Goal: Information Seeking & Learning: Check status

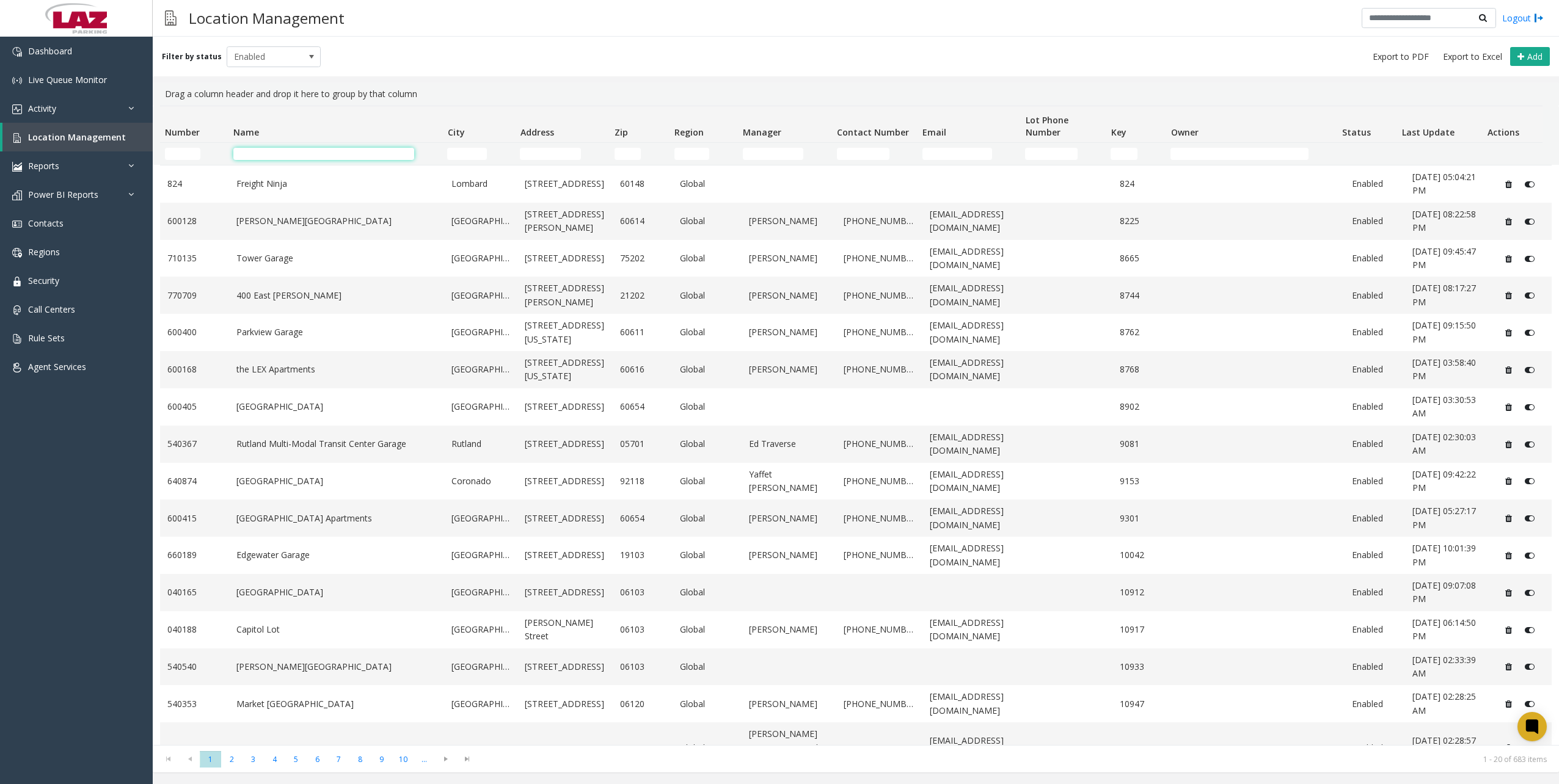
click at [245, 160] on td "Name Filter" at bounding box center [335, 154] width 214 height 22
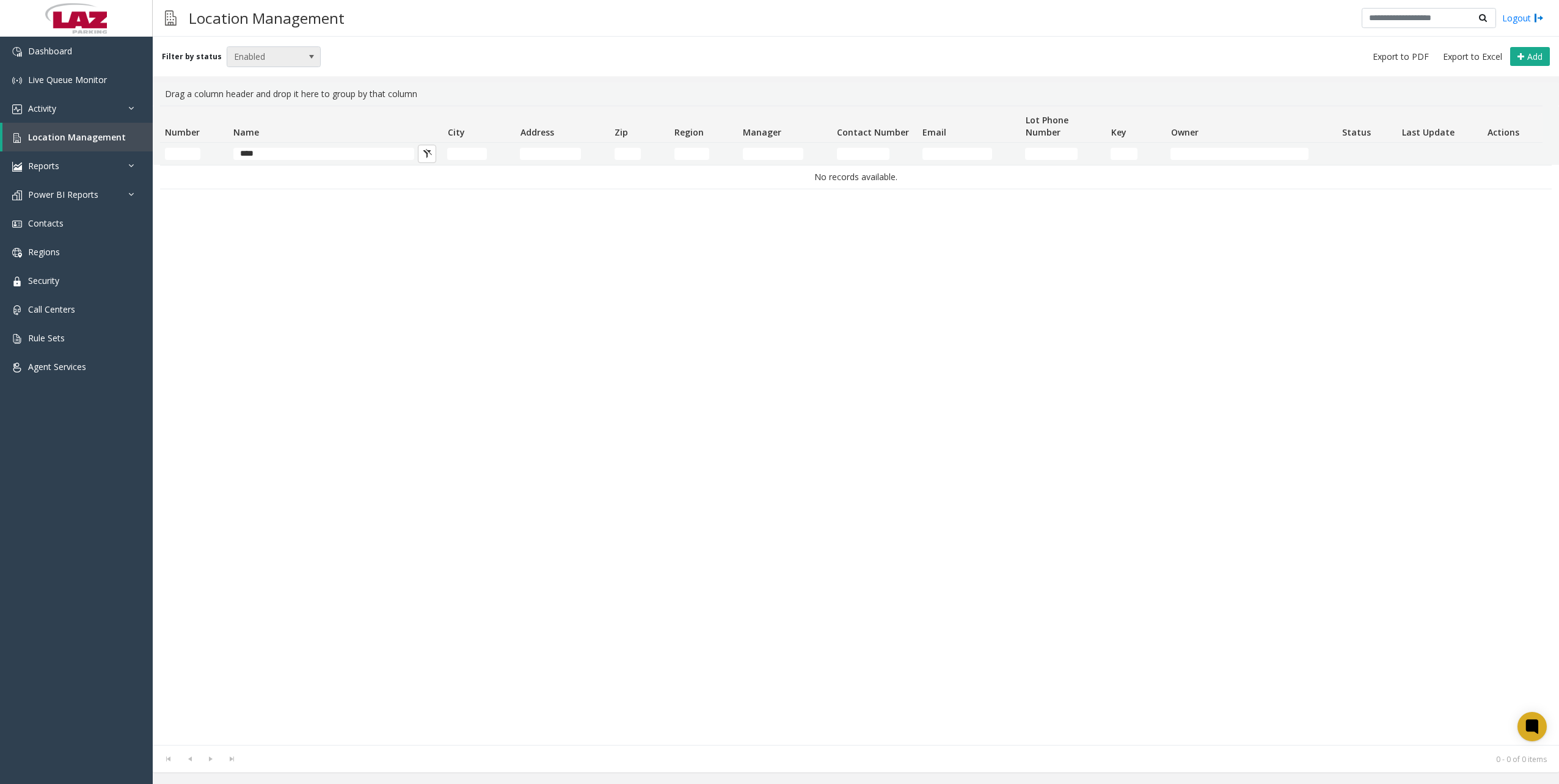
click at [260, 63] on span "Enabled" at bounding box center [264, 57] width 75 height 20
click at [258, 78] on li "All" at bounding box center [268, 78] width 91 height 17
click at [269, 152] on input "****" at bounding box center [323, 154] width 181 height 12
type input "*"
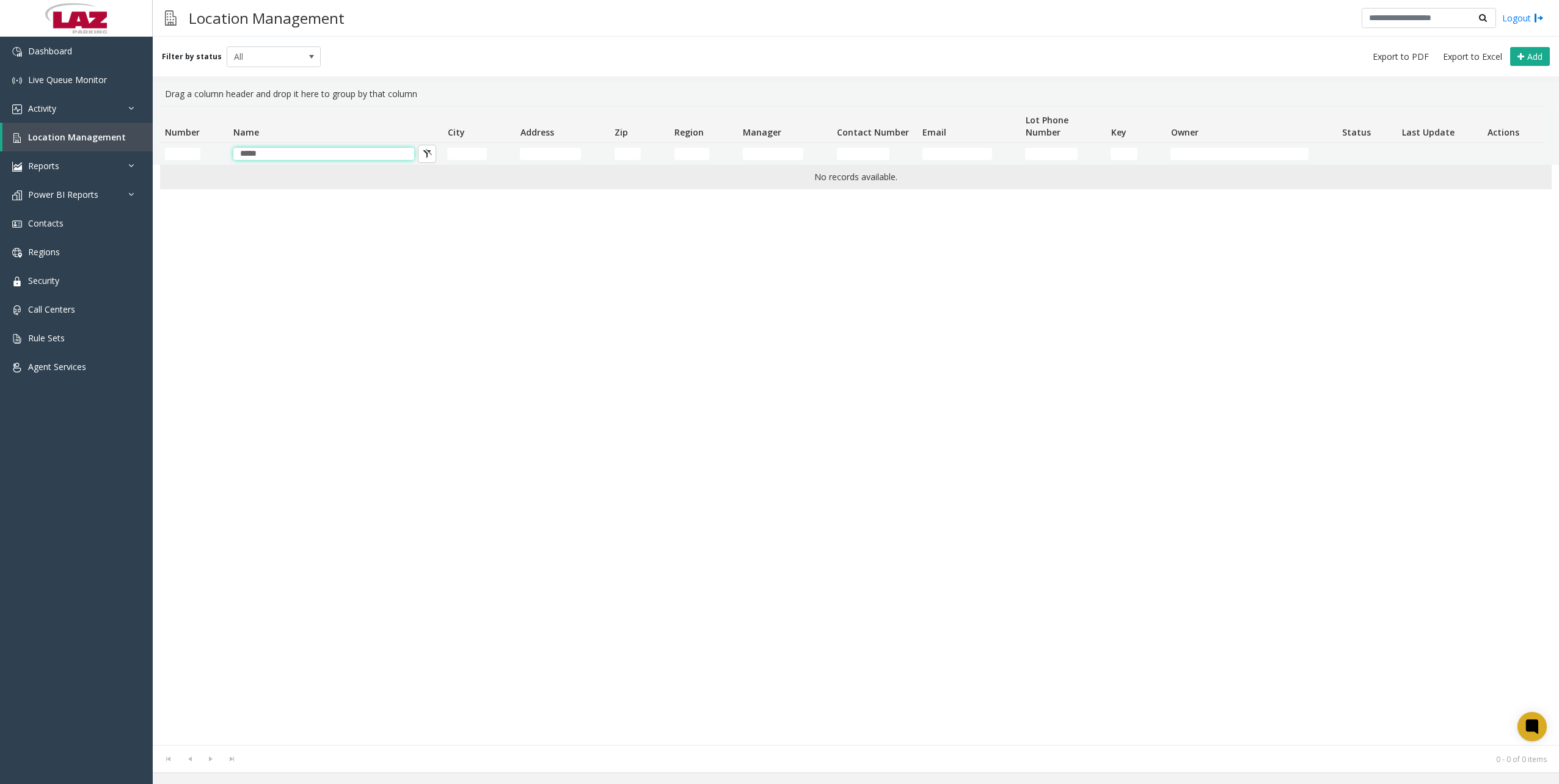
drag, startPoint x: 277, startPoint y: 155, endPoint x: 242, endPoint y: 168, distance: 37.3
click at [239, 166] on div "Number Name City Address Zip Region Manager Contact Number Email Lot Phone Numb…" at bounding box center [855, 425] width 1406 height 639
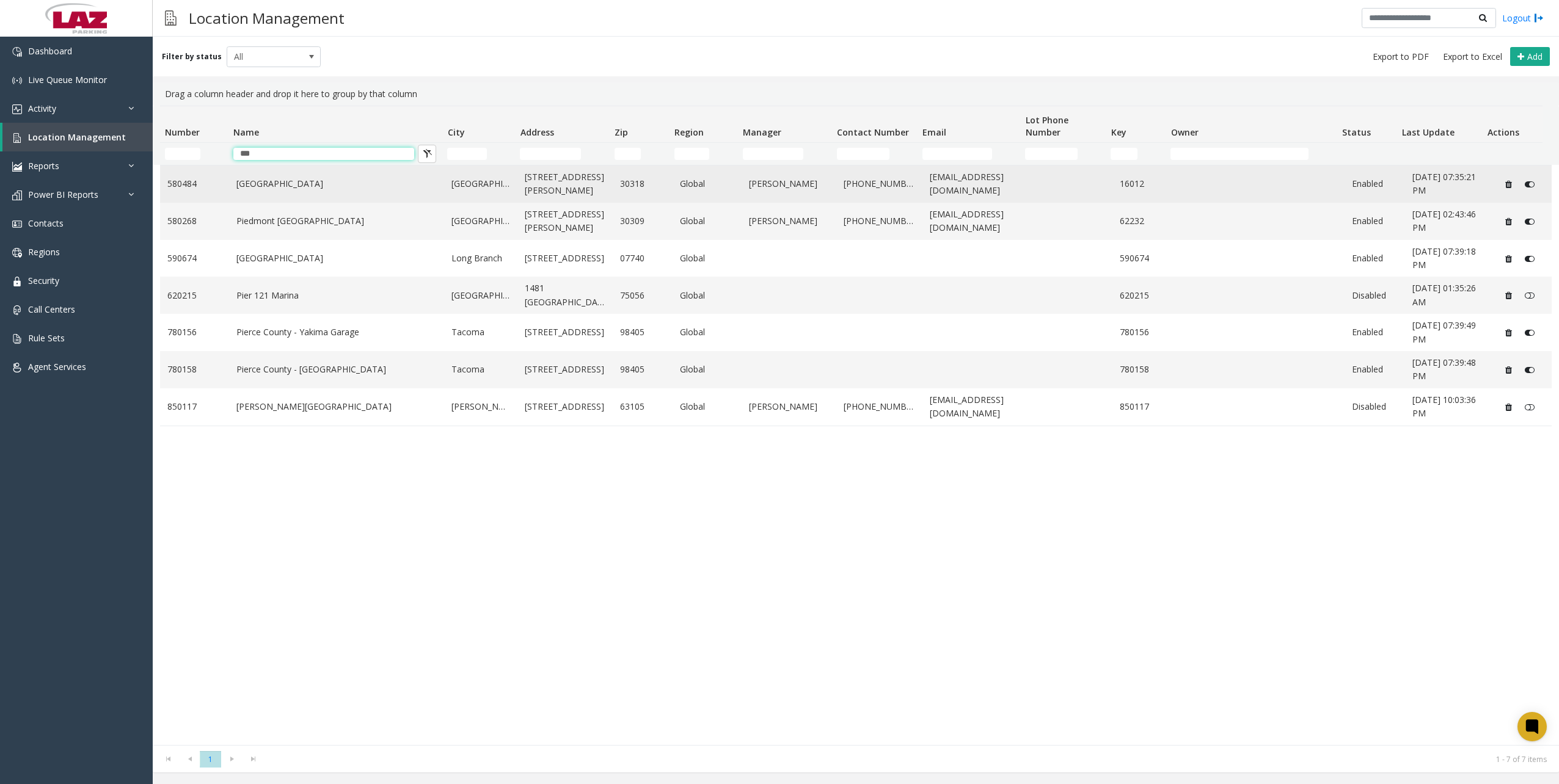
type input "***"
click at [260, 184] on link "[GEOGRAPHIC_DATA]" at bounding box center [337, 184] width 201 height 14
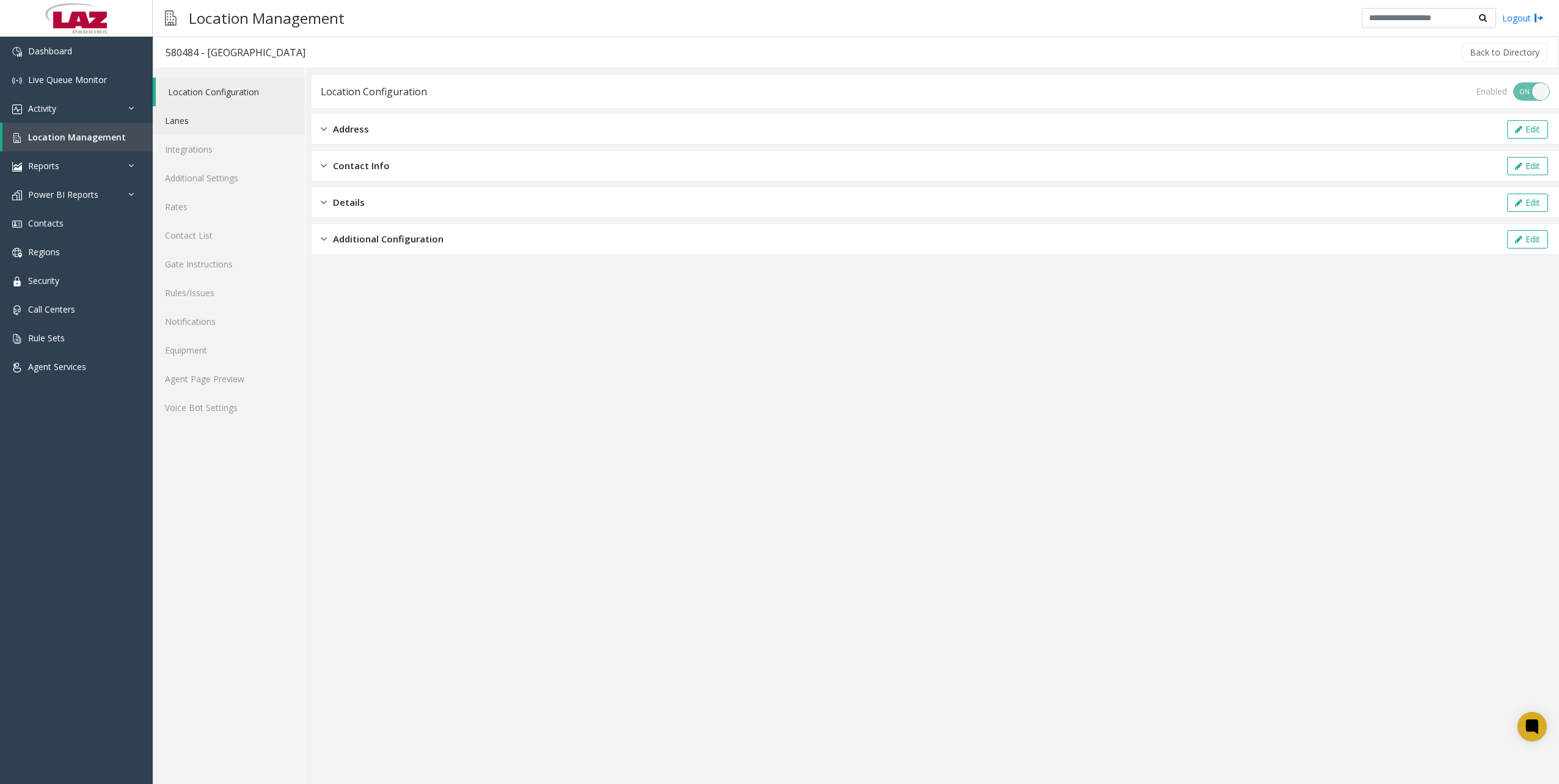
click at [207, 123] on link "Lanes" at bounding box center [229, 120] width 152 height 29
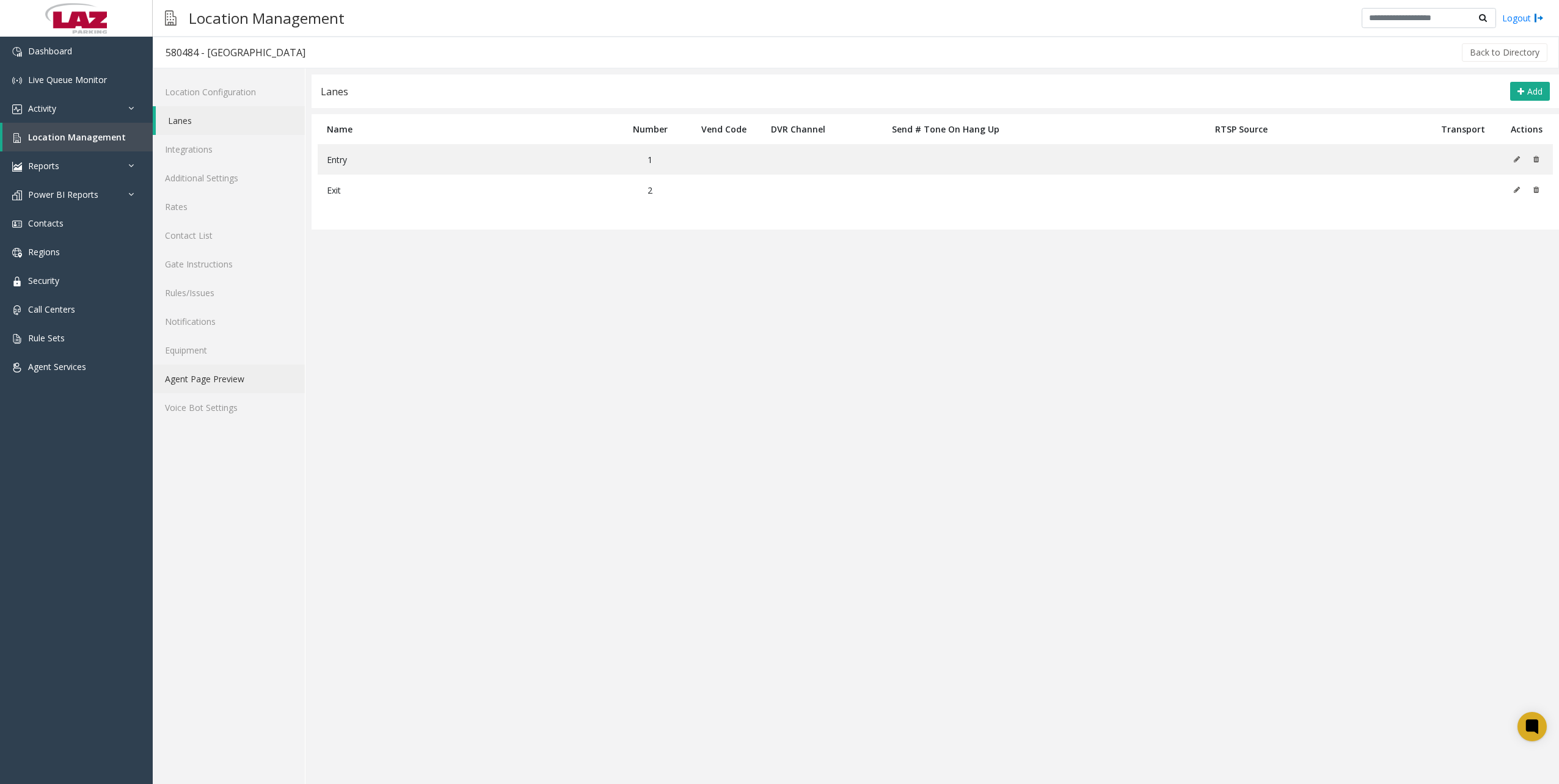
click at [235, 377] on link "Agent Page Preview" at bounding box center [229, 379] width 152 height 29
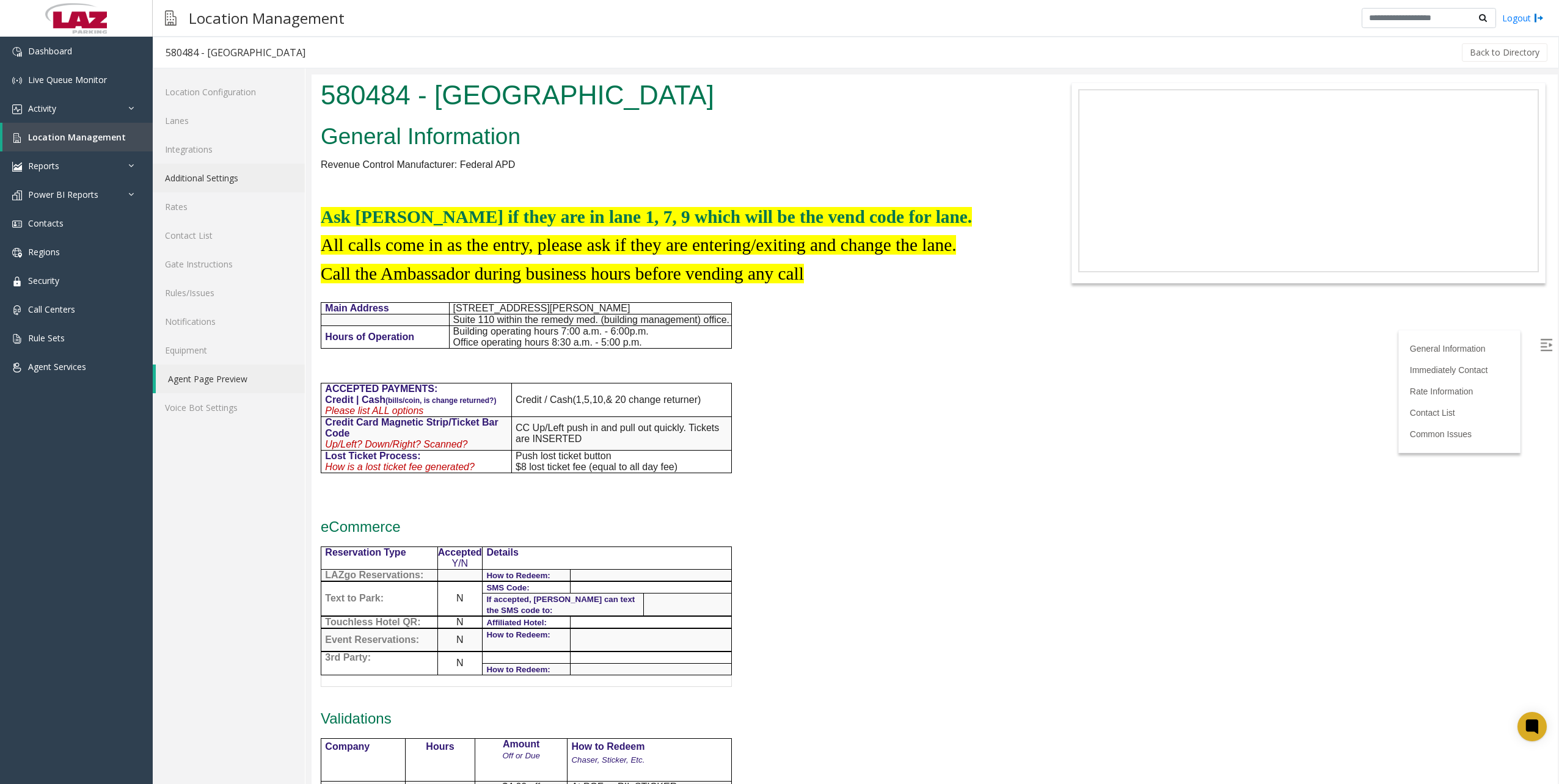
click at [180, 177] on link "Additional Settings" at bounding box center [229, 178] width 152 height 29
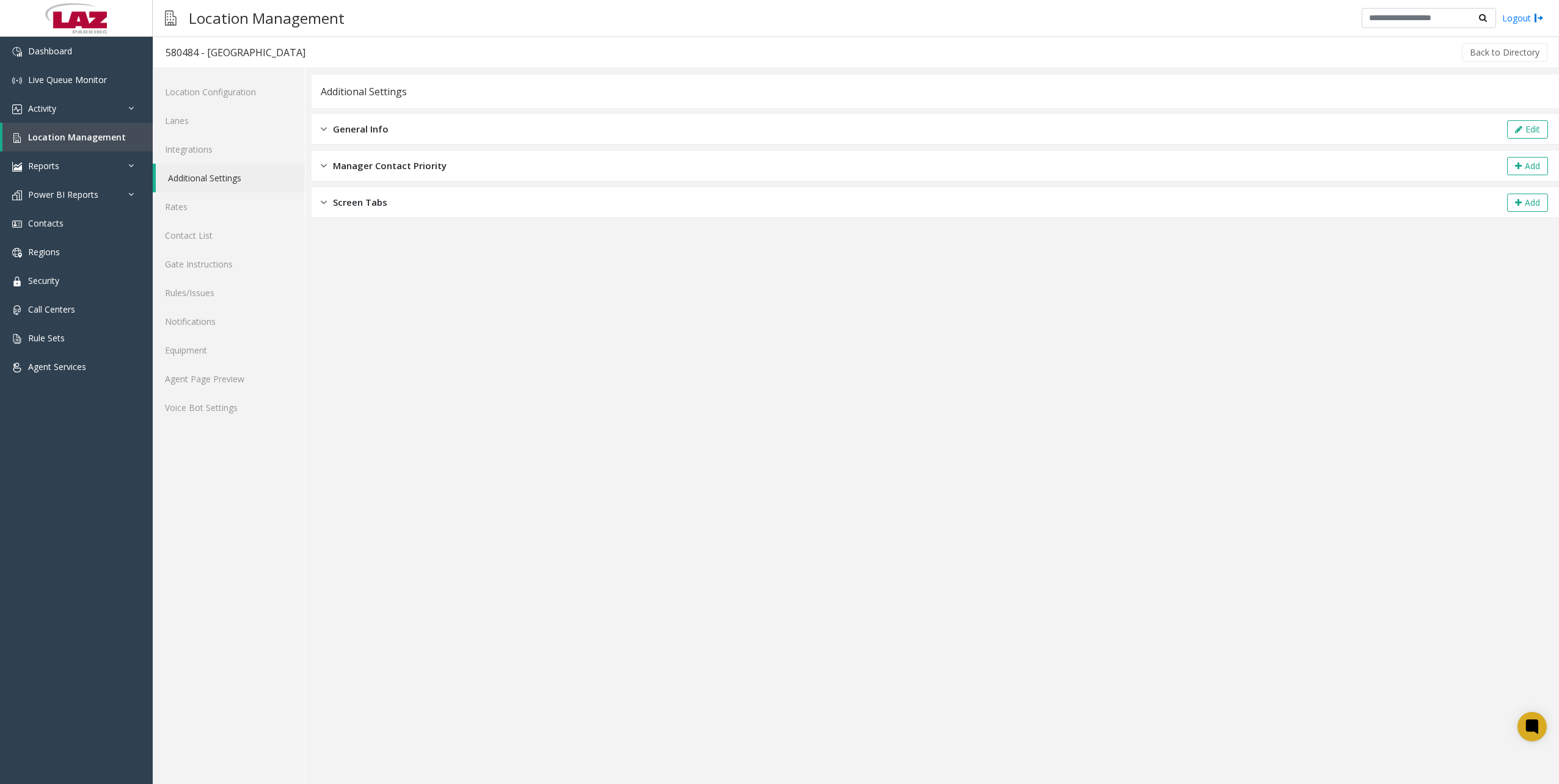
click at [419, 130] on div "General Info Edit" at bounding box center [935, 130] width 1247 height 30
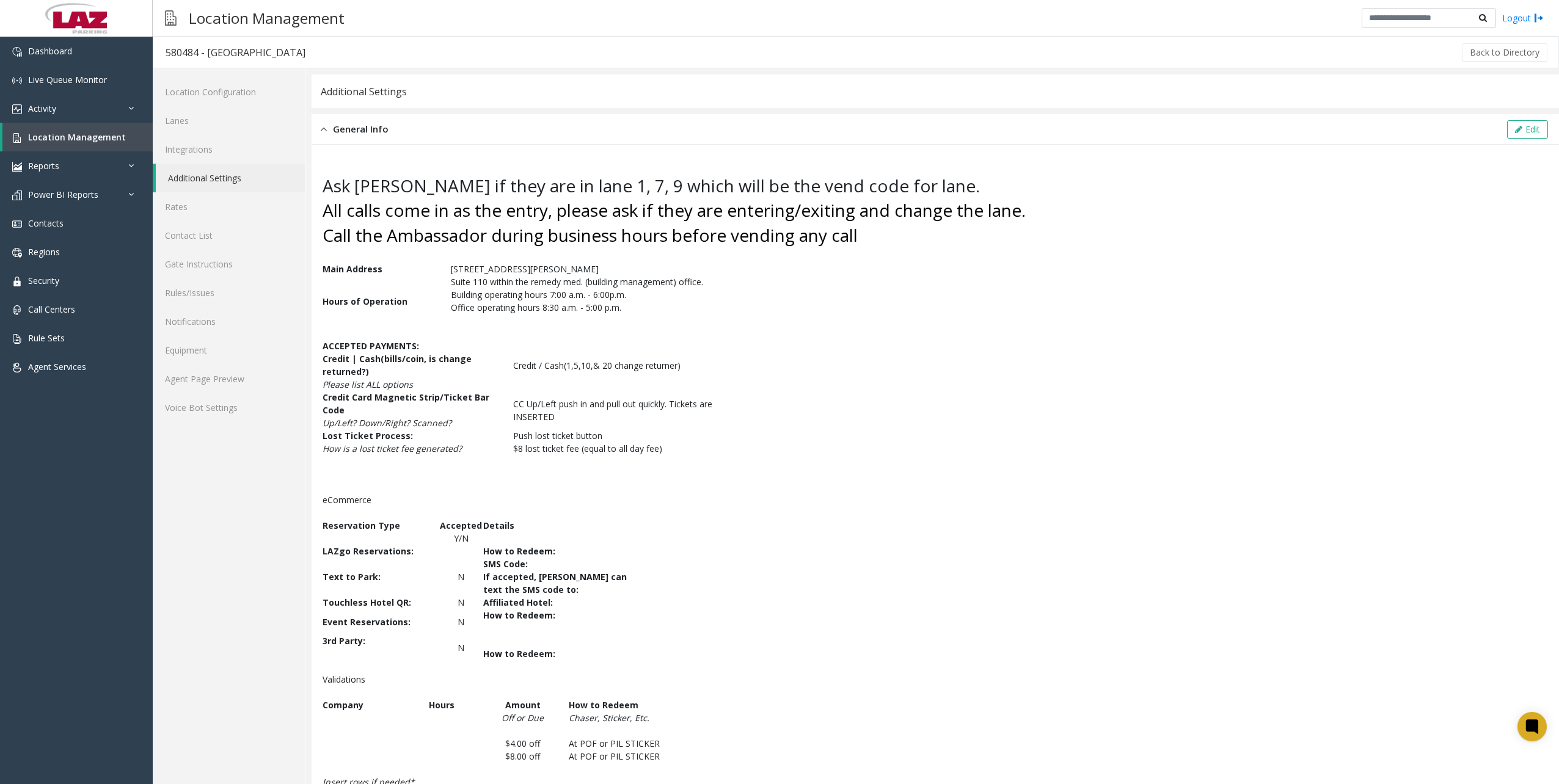
click at [397, 135] on div "General Info Edit" at bounding box center [935, 130] width 1247 height 30
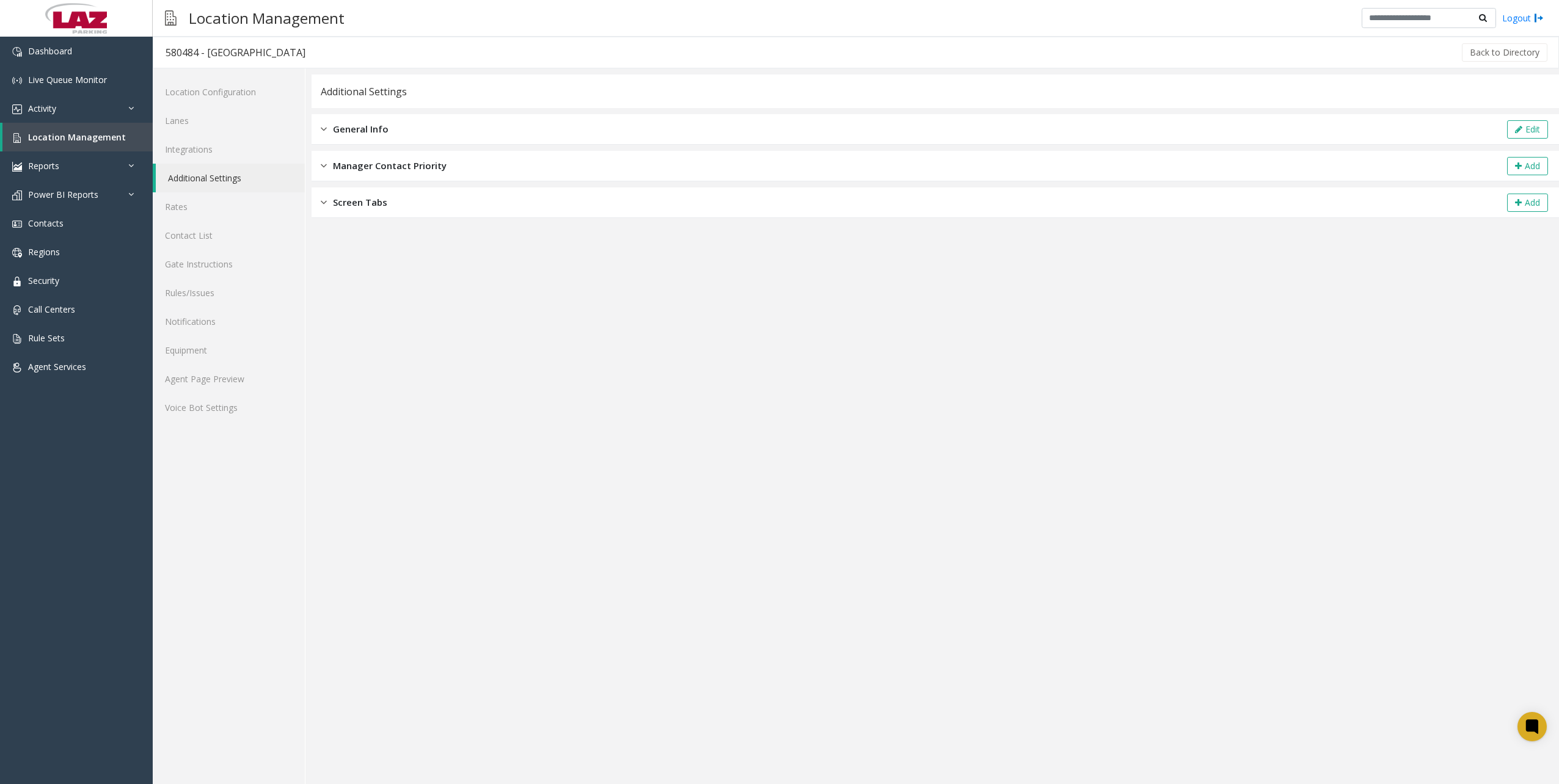
click at [389, 174] on div "Manager Contact Priority Add" at bounding box center [935, 166] width 1247 height 30
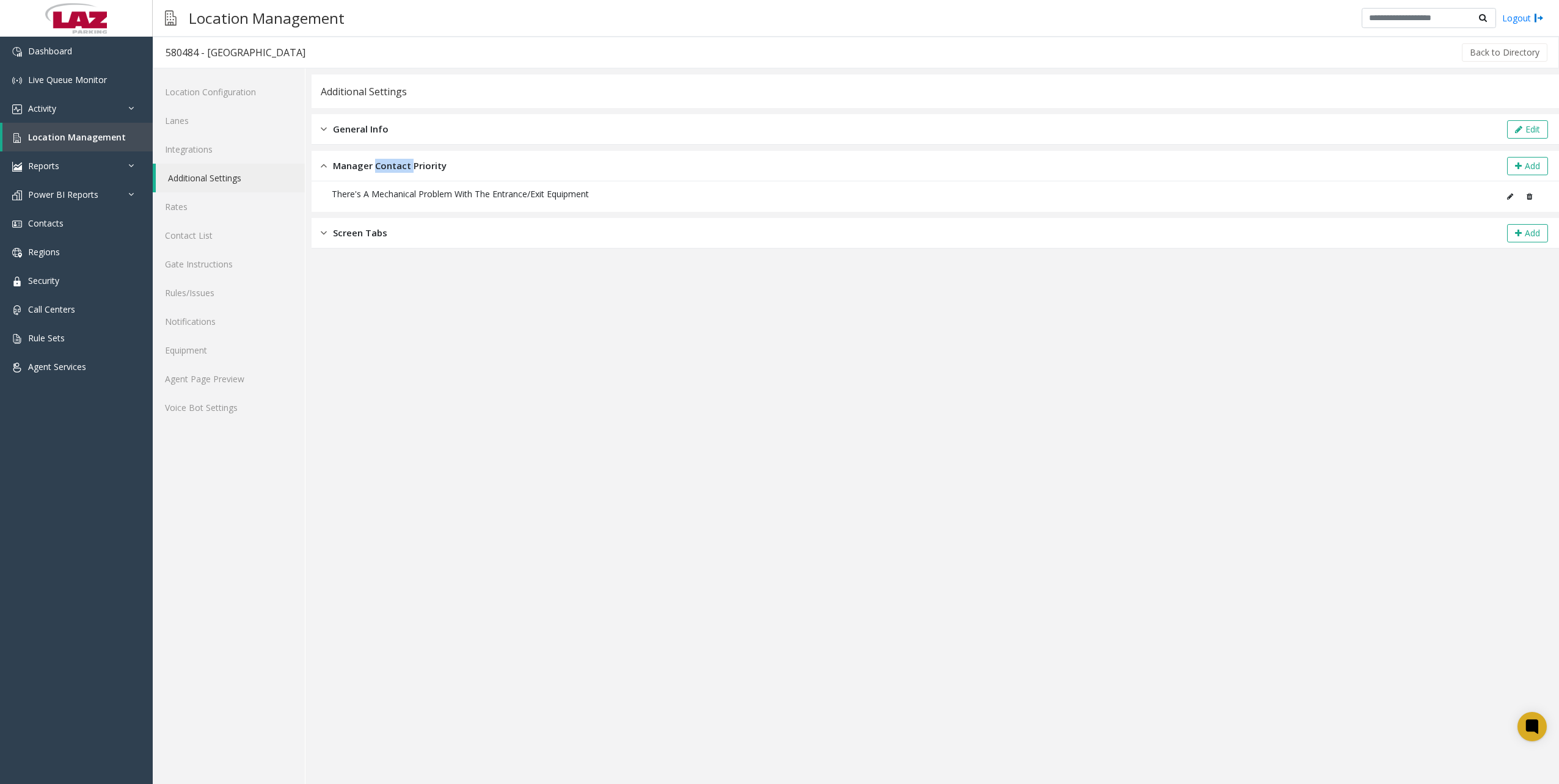
click at [389, 174] on div "Manager Contact Priority Add" at bounding box center [935, 166] width 1247 height 30
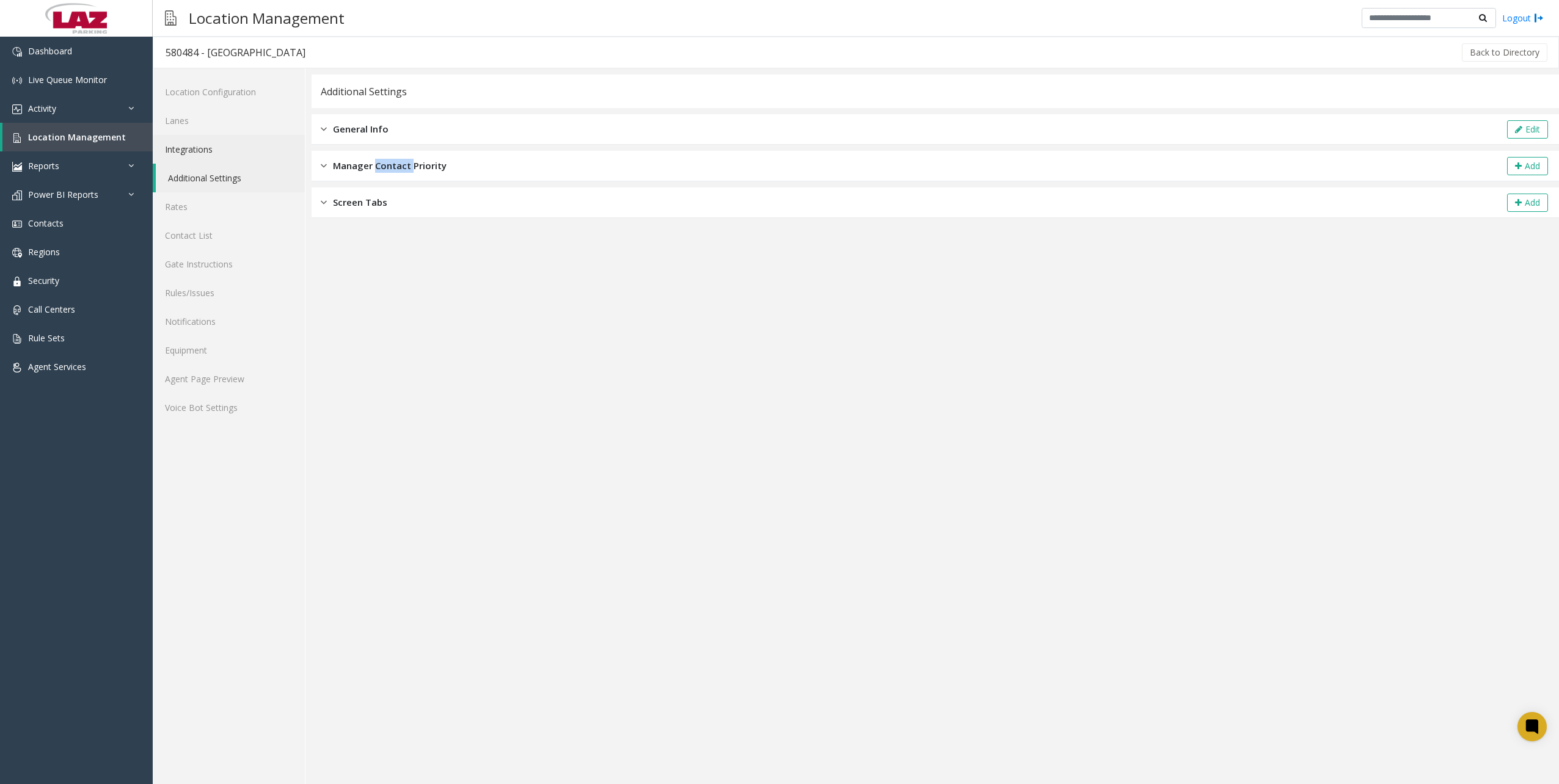
click at [216, 149] on link "Integrations" at bounding box center [229, 149] width 152 height 29
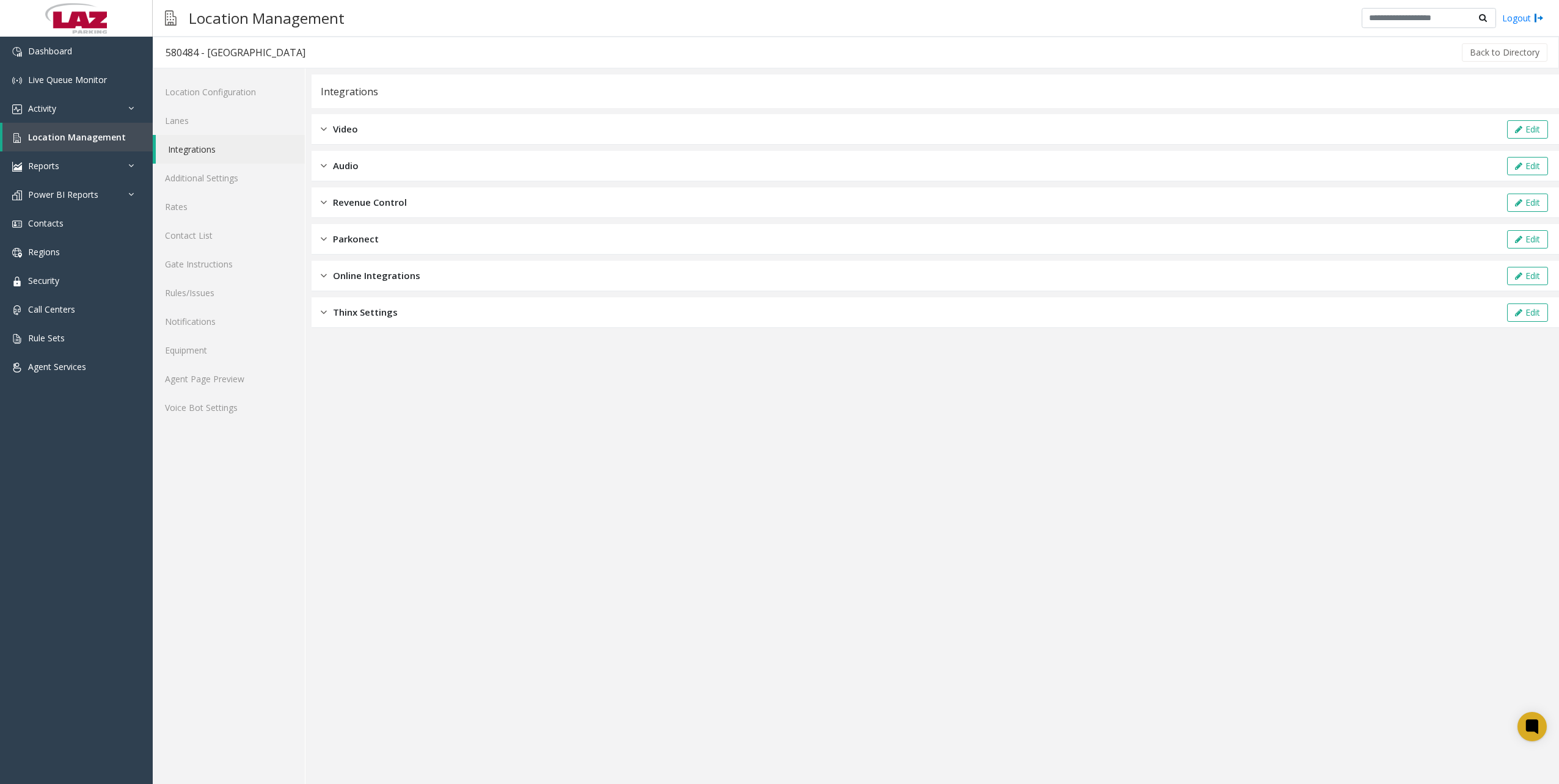
click at [364, 205] on span "Revenue Control" at bounding box center [370, 203] width 74 height 14
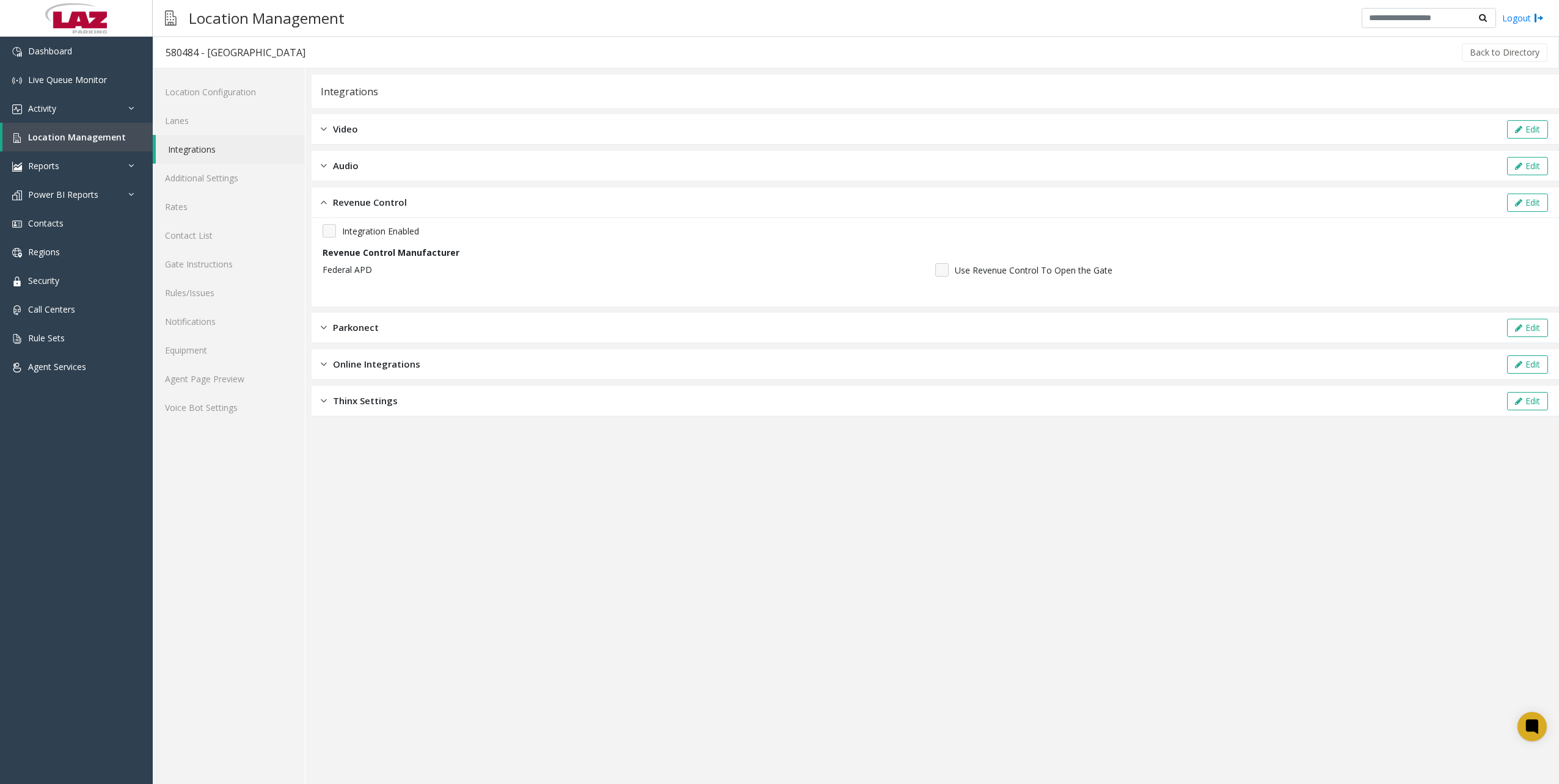
click at [352, 170] on span "Audio" at bounding box center [346, 165] width 26 height 14
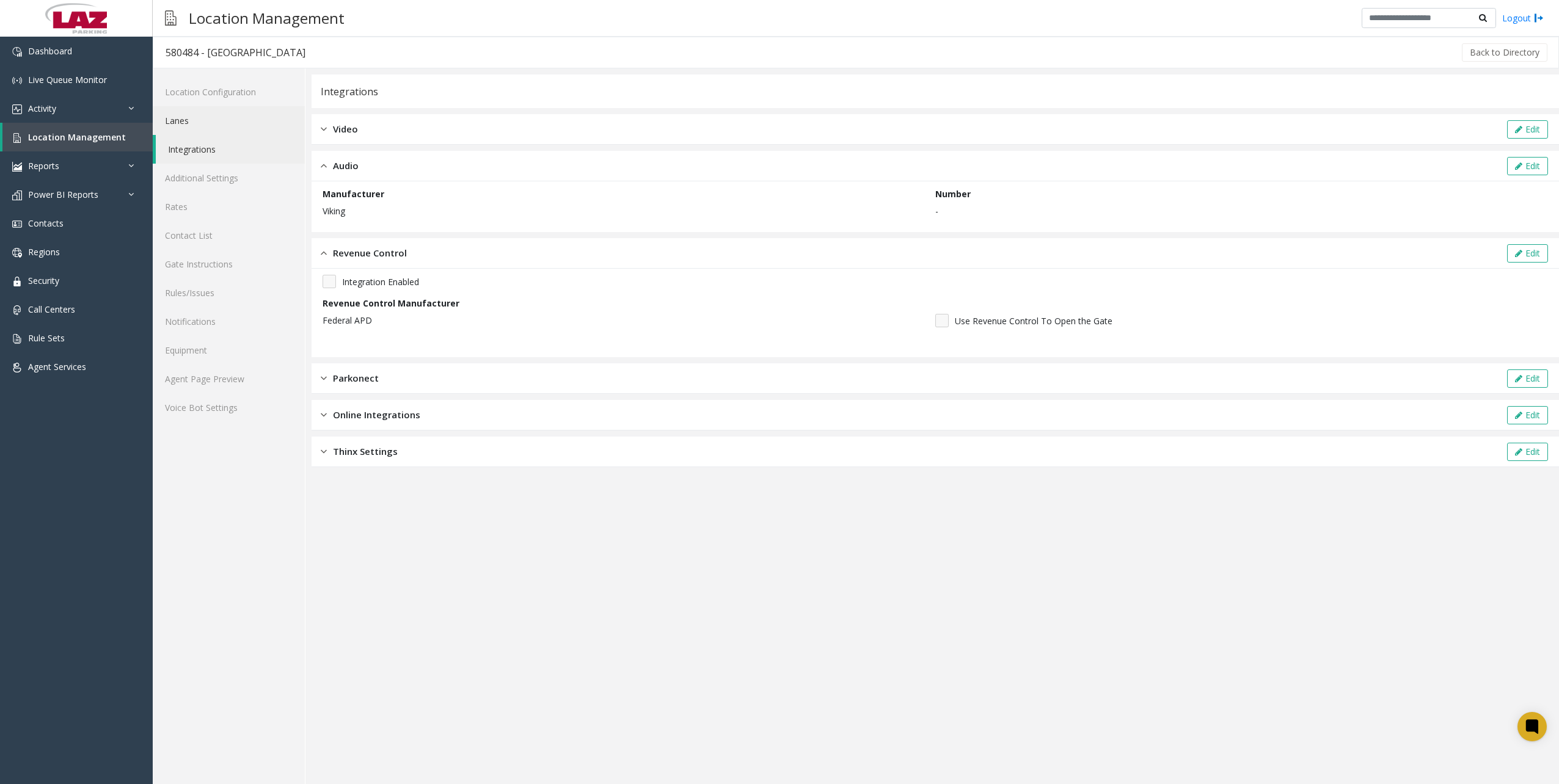
click at [267, 130] on link "Lanes" at bounding box center [229, 120] width 152 height 29
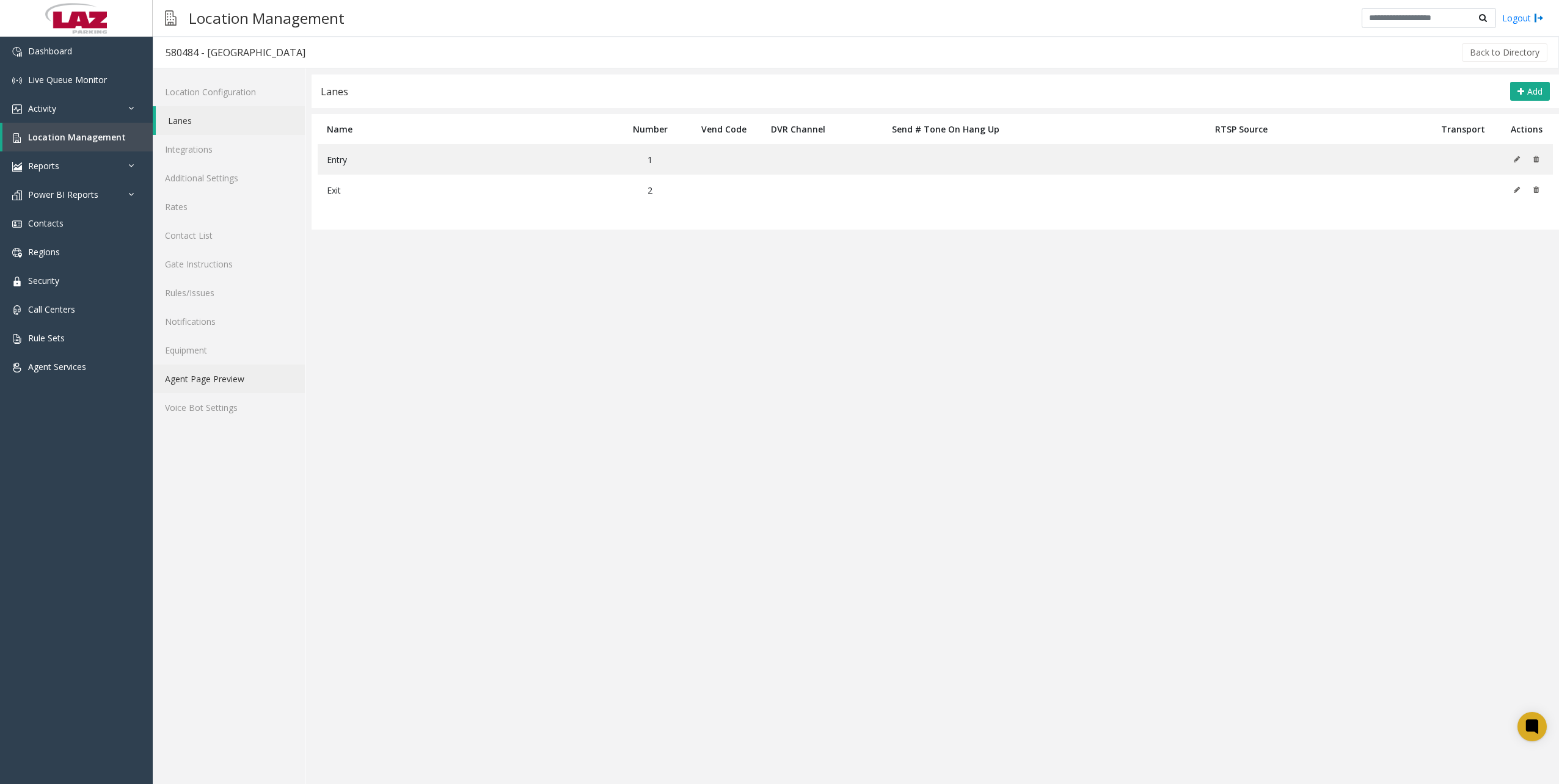
click at [220, 382] on link "Agent Page Preview" at bounding box center [229, 379] width 152 height 29
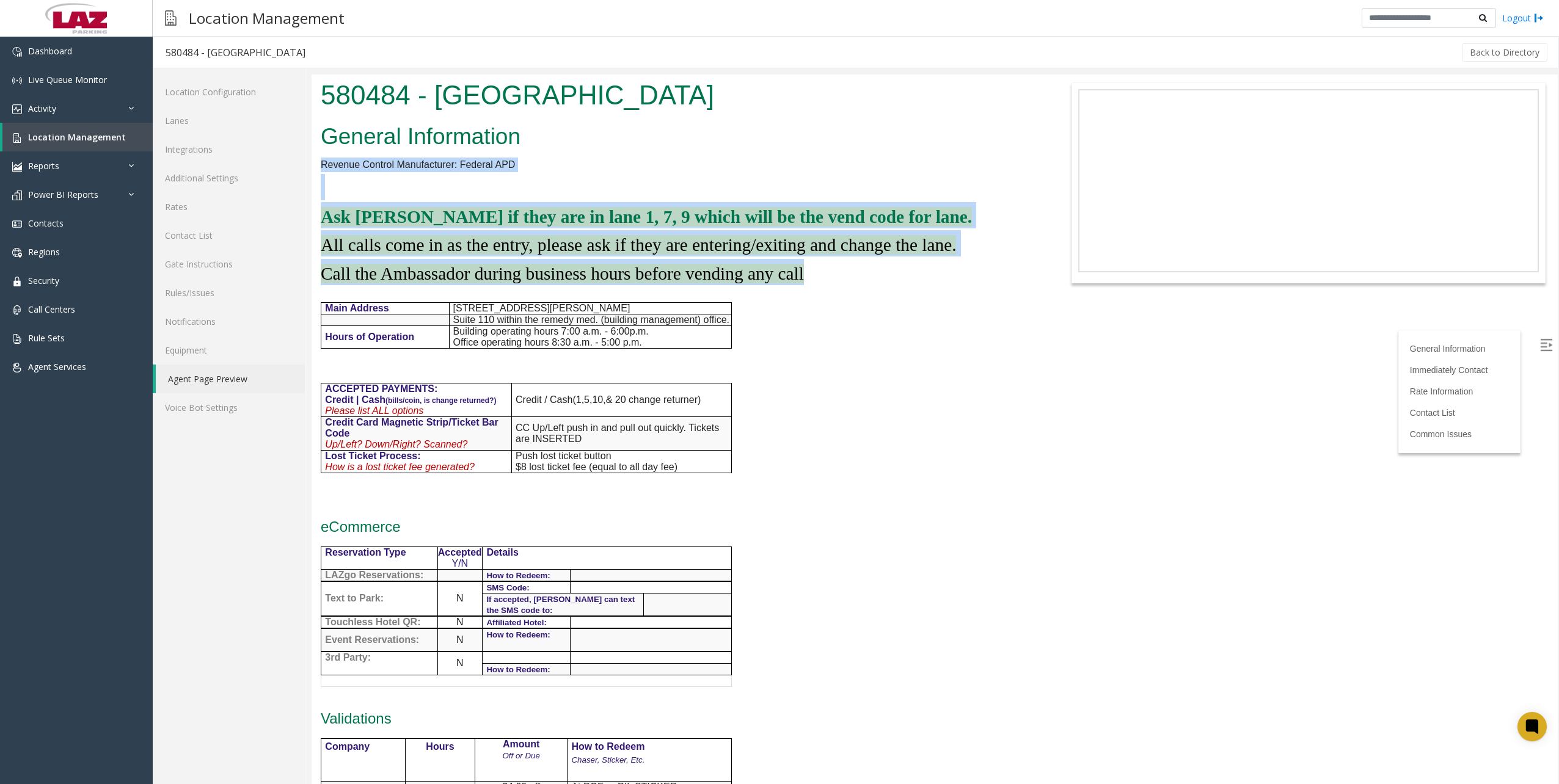
drag, startPoint x: 323, startPoint y: 162, endPoint x: 815, endPoint y: 275, distance: 504.8
click at [815, 275] on div "General Information Revenue Control Manufacturer: Federal APD Ask [PERSON_NAME]…" at bounding box center [675, 665] width 727 height 1093
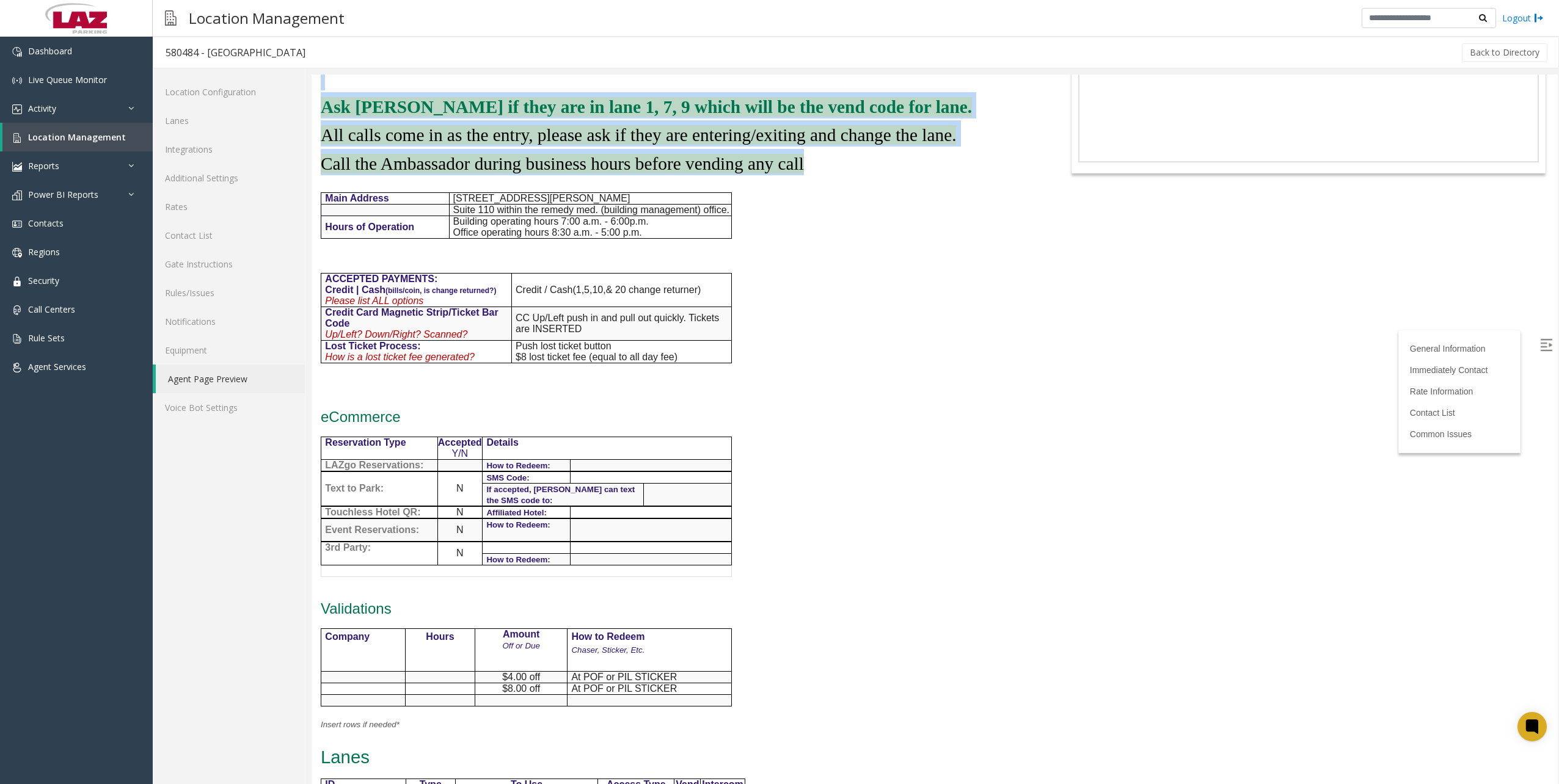
scroll to position [122, 0]
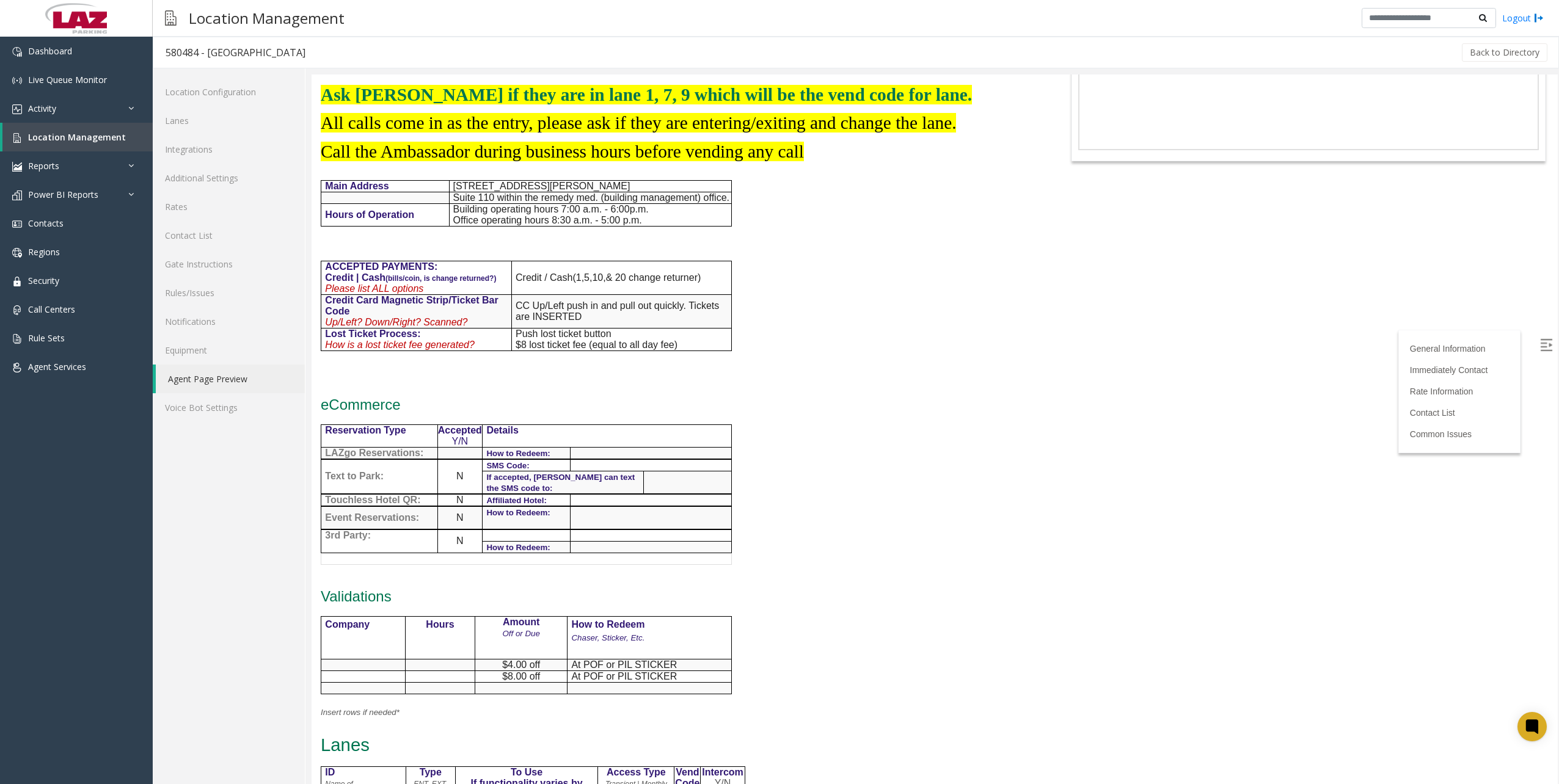
click at [741, 353] on div "General Information Revenue Control Manufacturer: Federal APD Ask [PERSON_NAME]…" at bounding box center [675, 543] width 727 height 1093
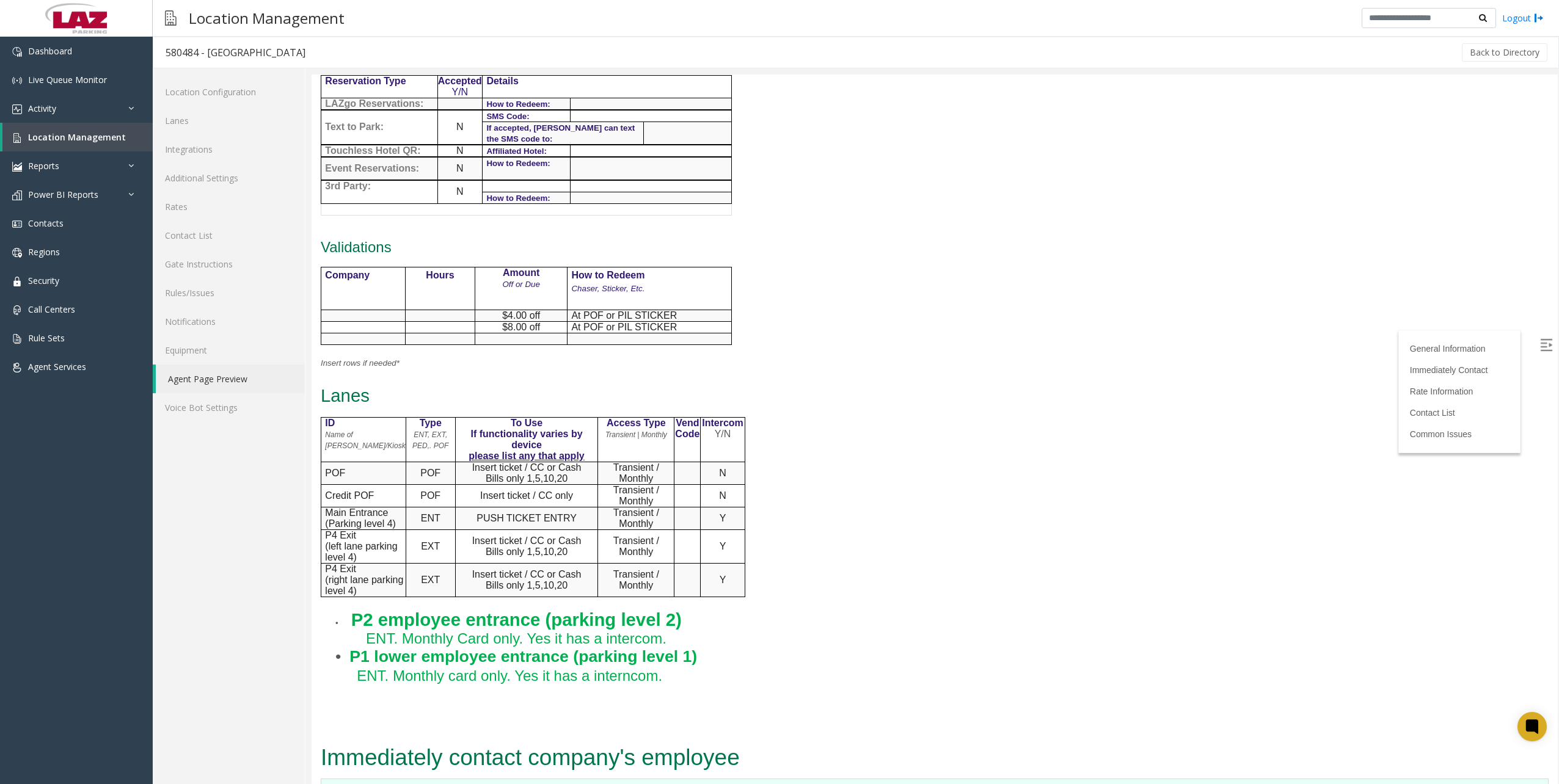
scroll to position [488, 0]
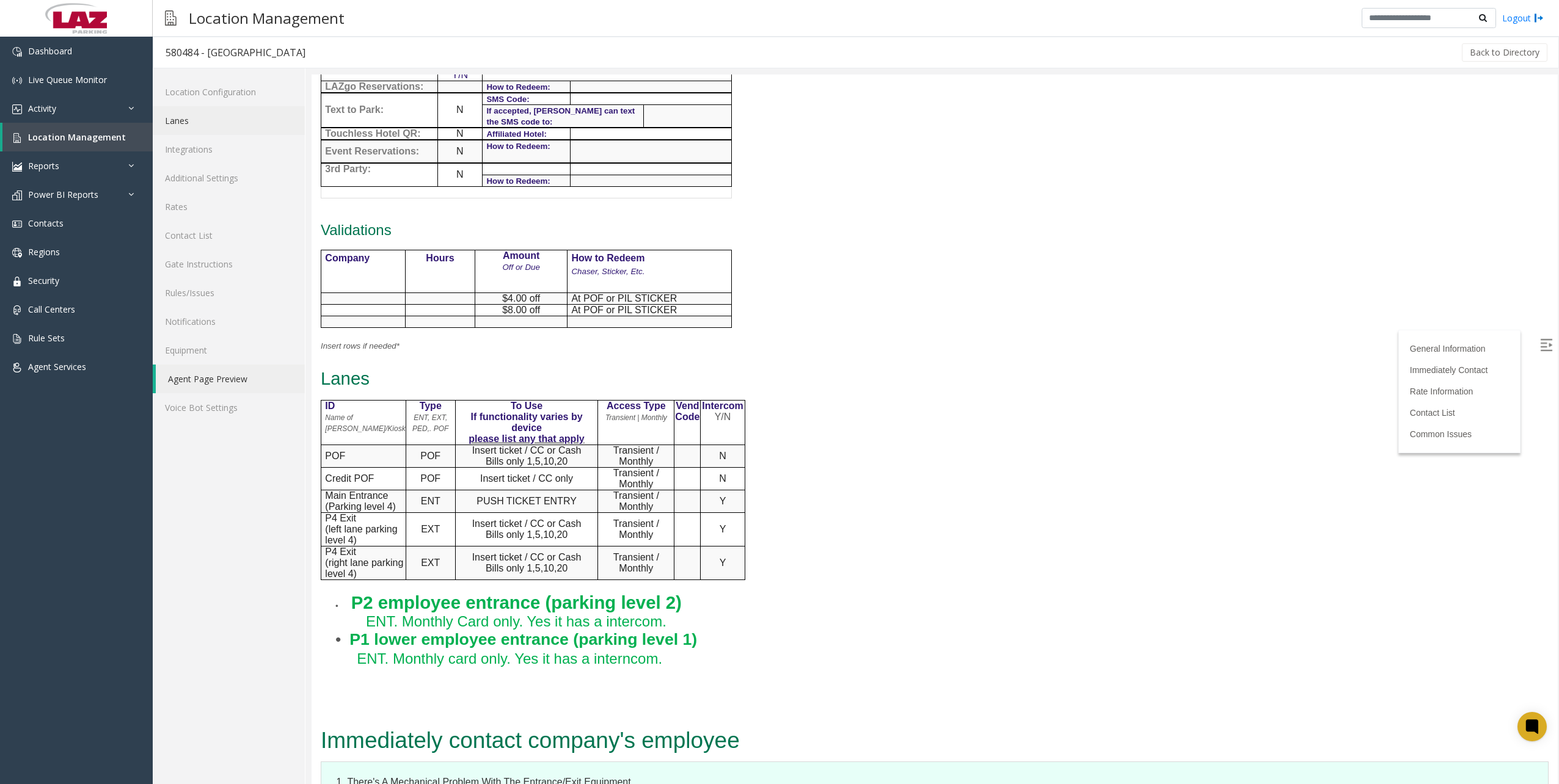
click at [187, 123] on link "Lanes" at bounding box center [229, 120] width 152 height 29
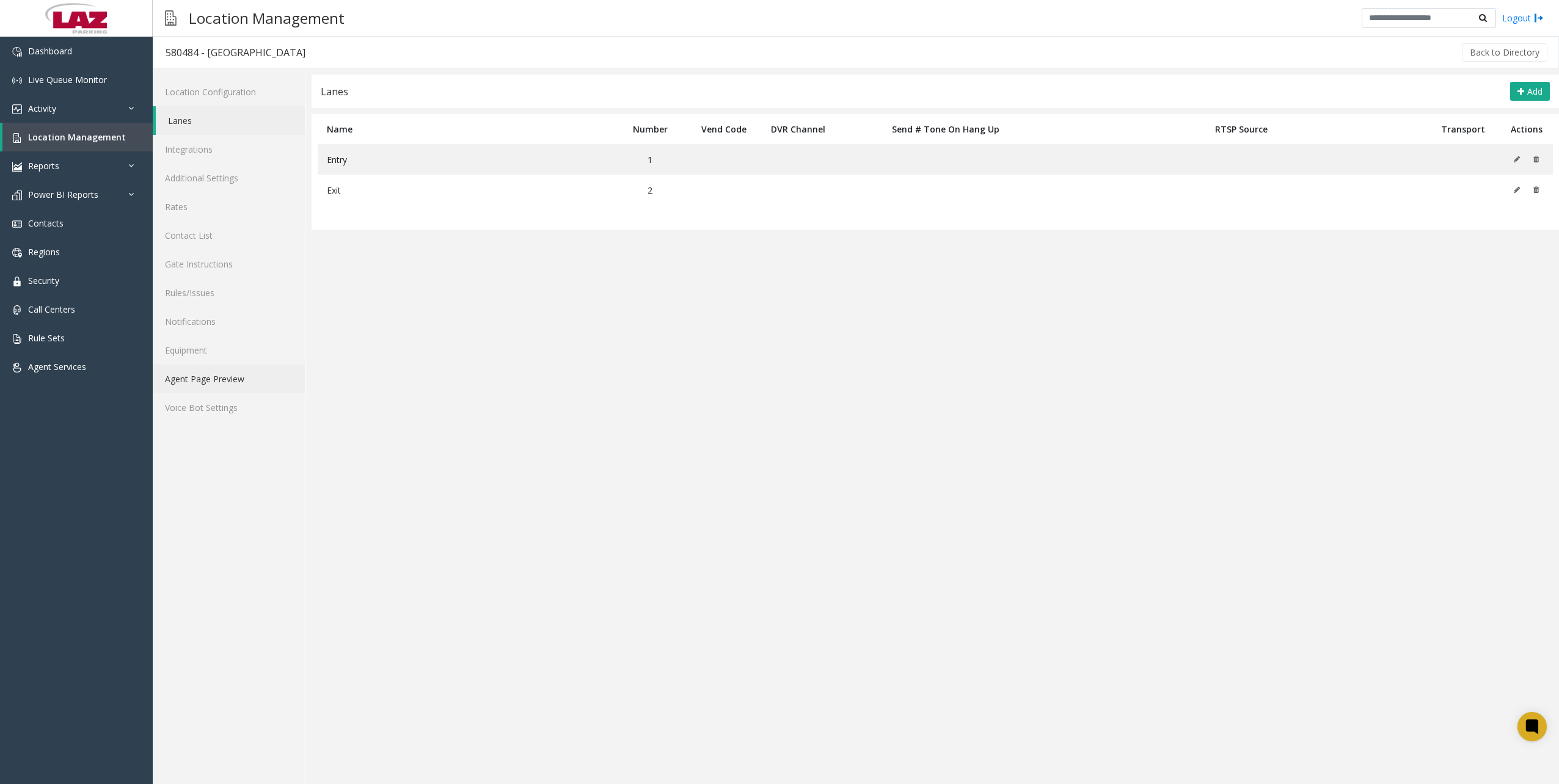
click at [226, 379] on link "Agent Page Preview" at bounding box center [229, 379] width 152 height 29
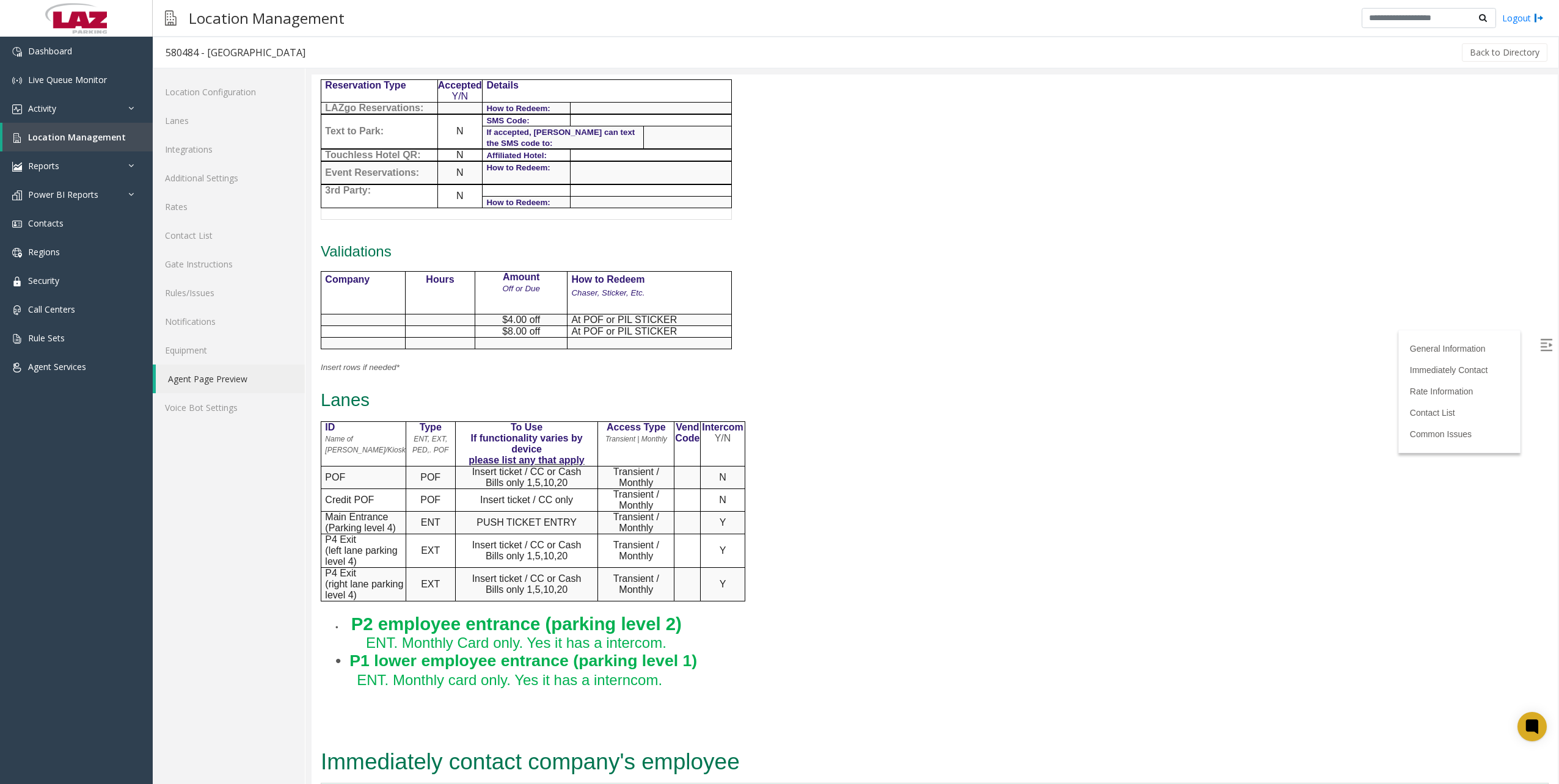
scroll to position [488, 0]
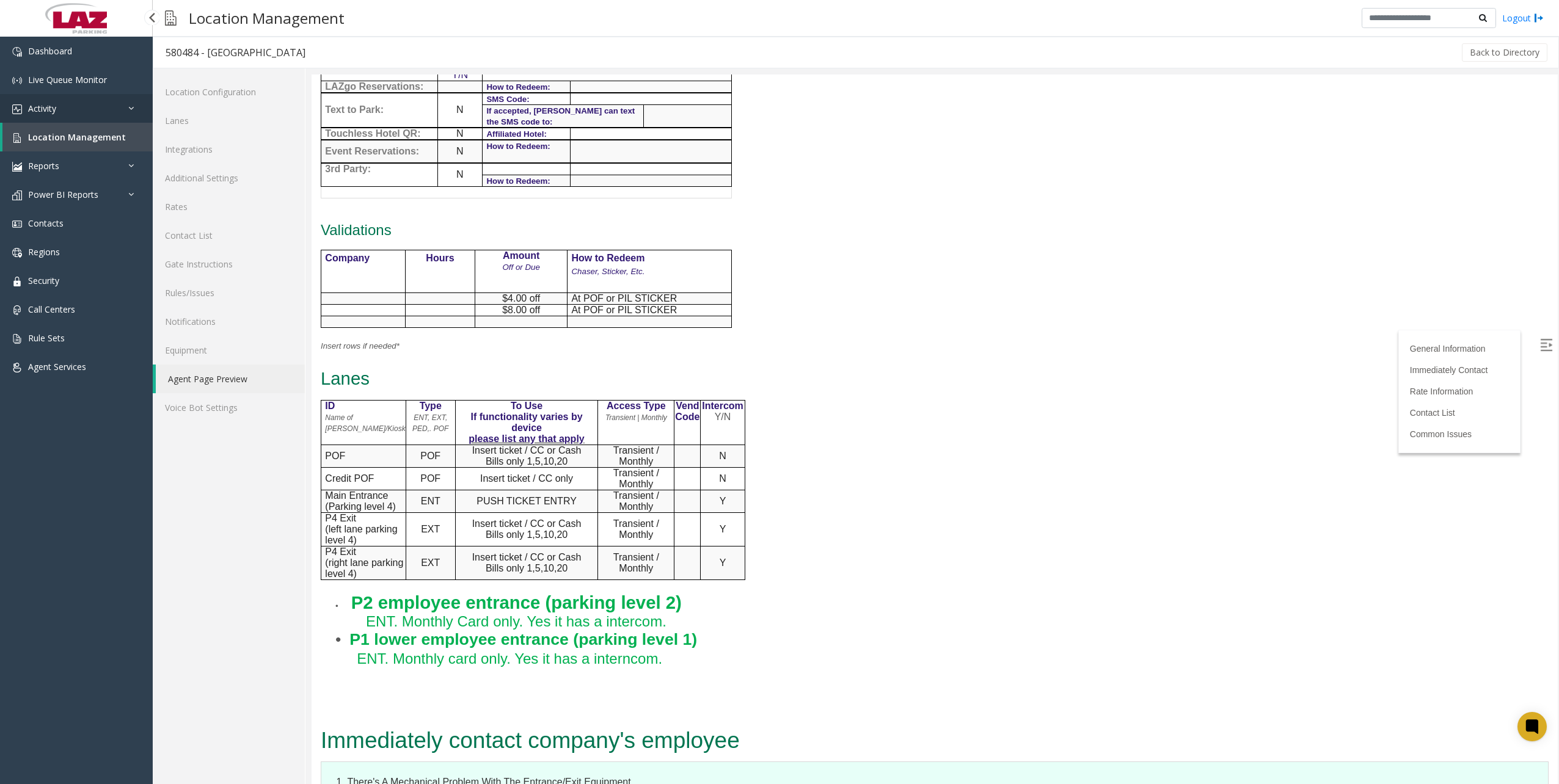
click at [72, 108] on link "Activity" at bounding box center [76, 108] width 152 height 29
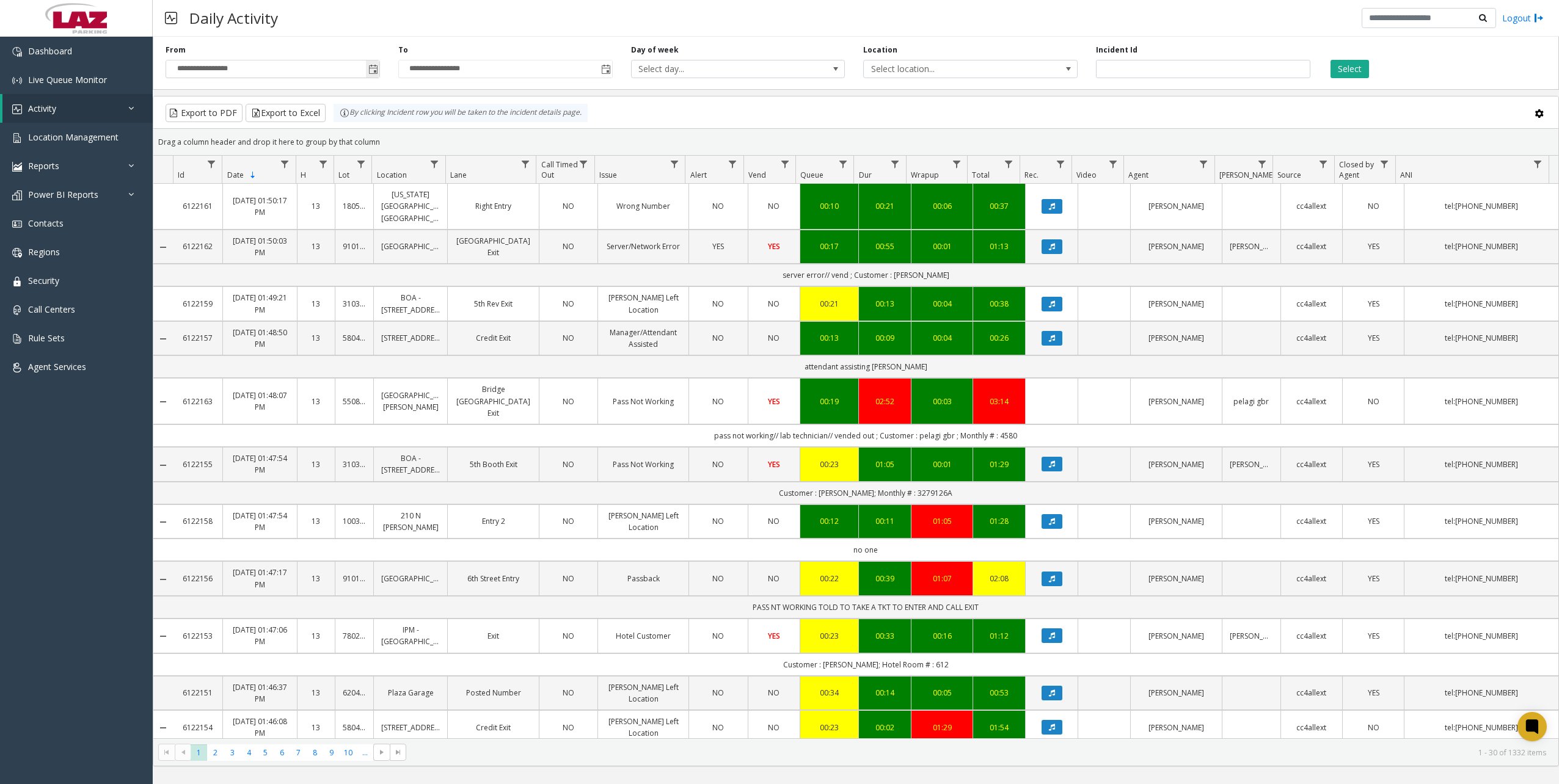
click at [376, 72] on span "Toggle popup" at bounding box center [373, 69] width 10 height 10
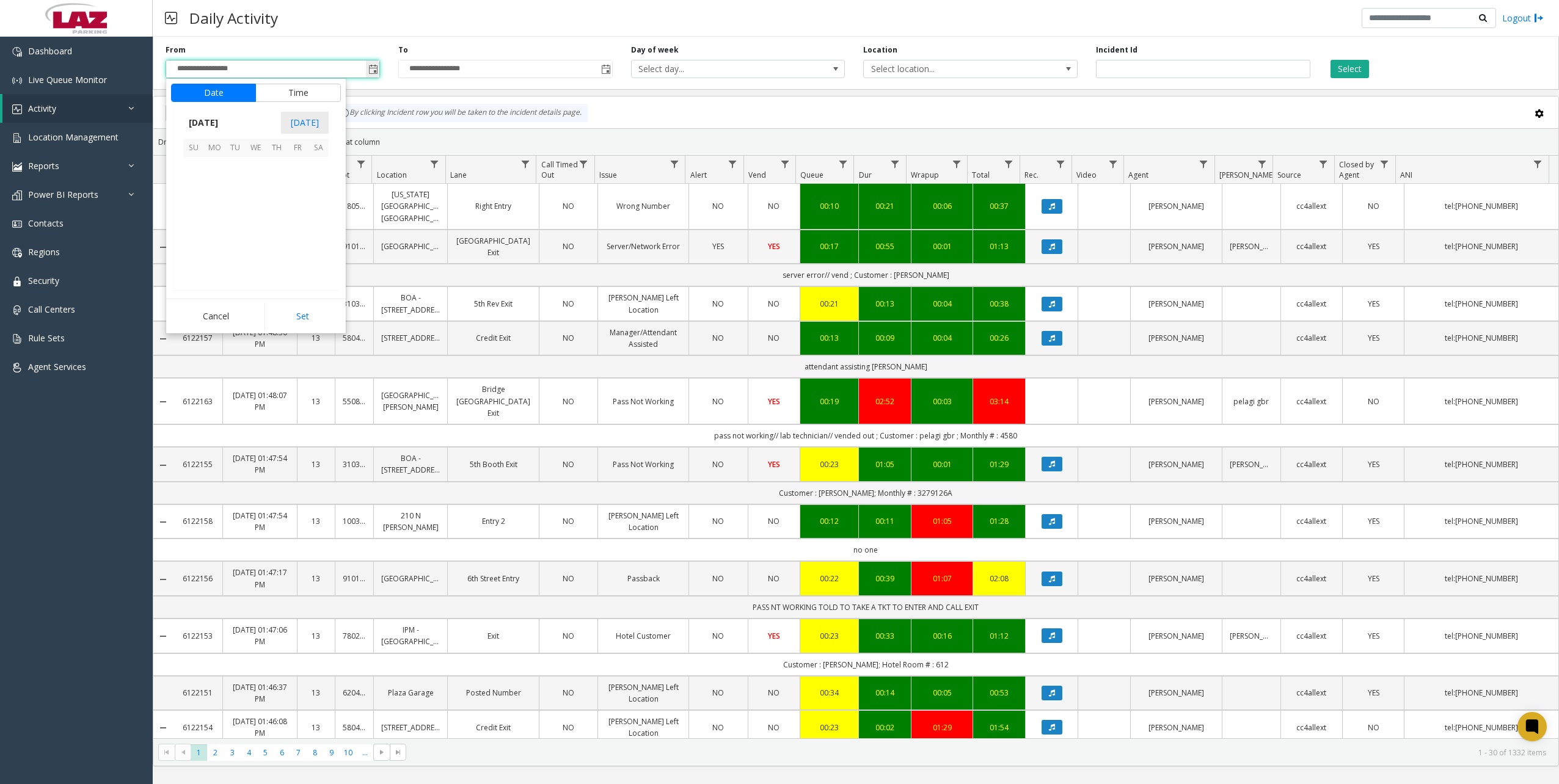
scroll to position [219205, 0]
click at [212, 165] on span "1" at bounding box center [214, 167] width 21 height 21
drag, startPoint x: 305, startPoint y: 314, endPoint x: 313, endPoint y: 310, distance: 8.9
click at [305, 315] on button "Set" at bounding box center [303, 316] width 77 height 27
type input "**********"
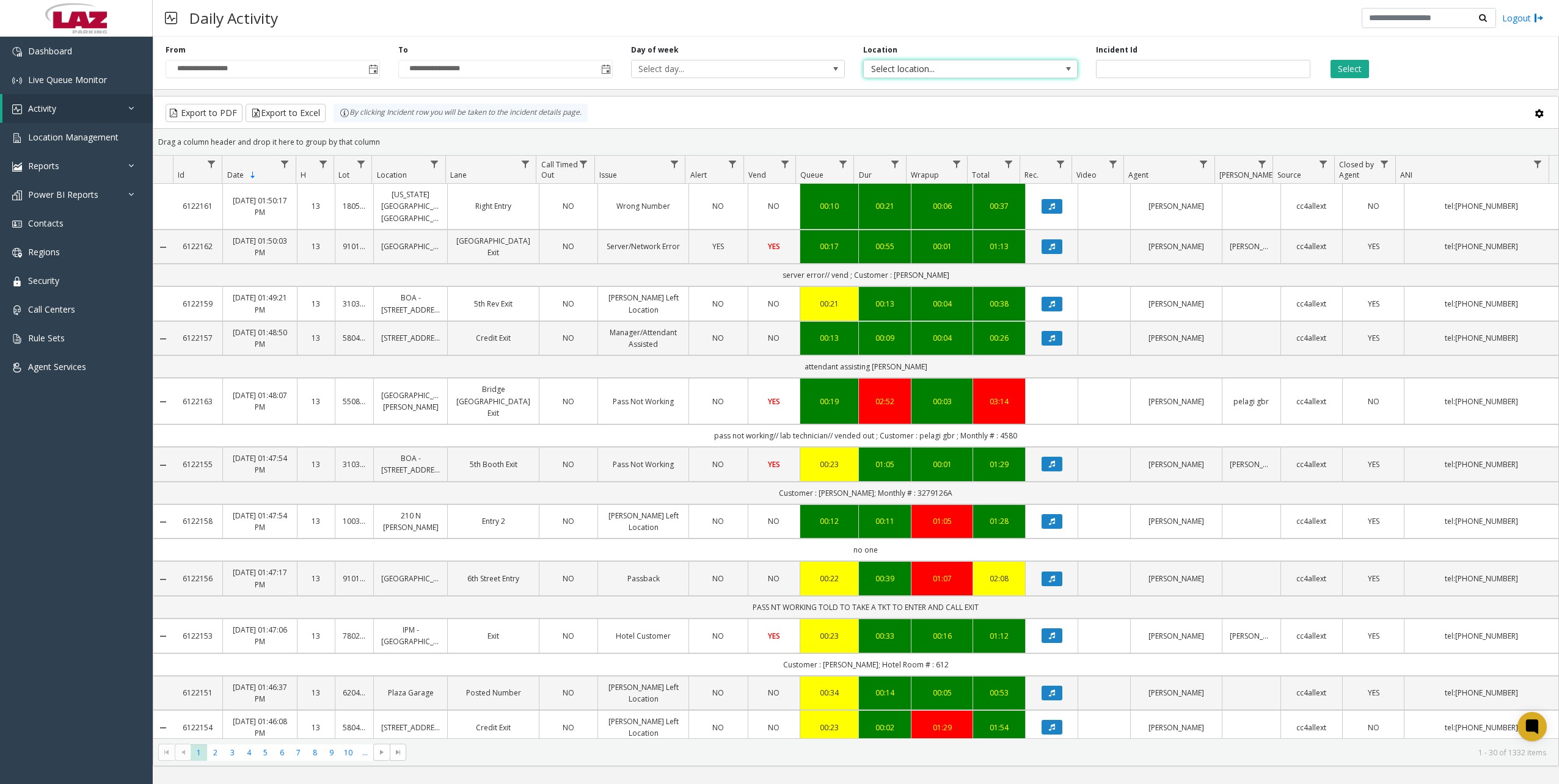
click at [870, 75] on span "Select location..." at bounding box center [949, 69] width 171 height 17
type input "******"
click at [964, 130] on li "840167 Central Station" at bounding box center [970, 133] width 211 height 17
click at [1354, 80] on div "**********" at bounding box center [855, 61] width 1406 height 58
click at [1356, 72] on button "Select" at bounding box center [1349, 69] width 39 height 18
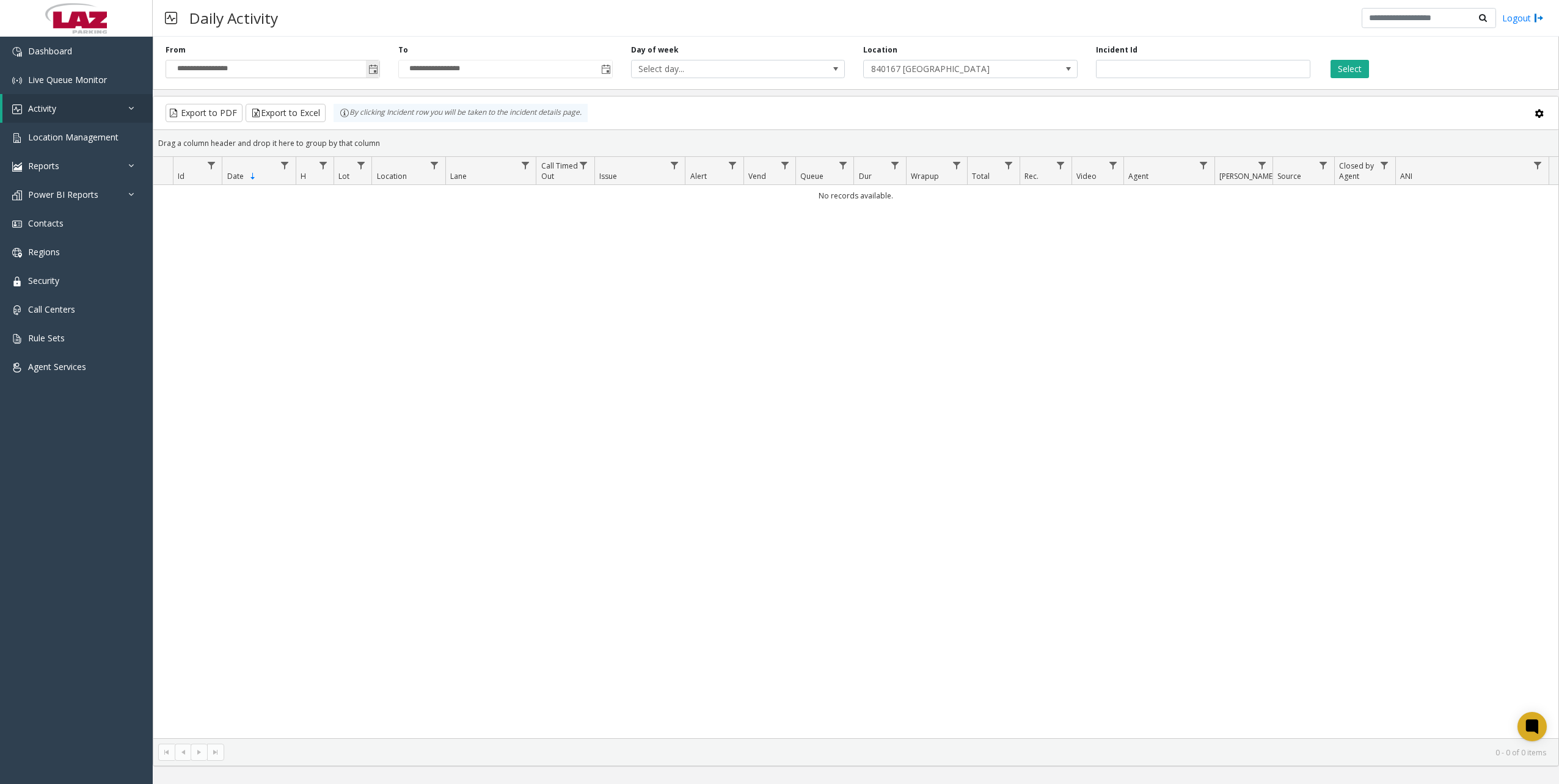
click at [369, 69] on span "Toggle popup" at bounding box center [373, 69] width 10 height 10
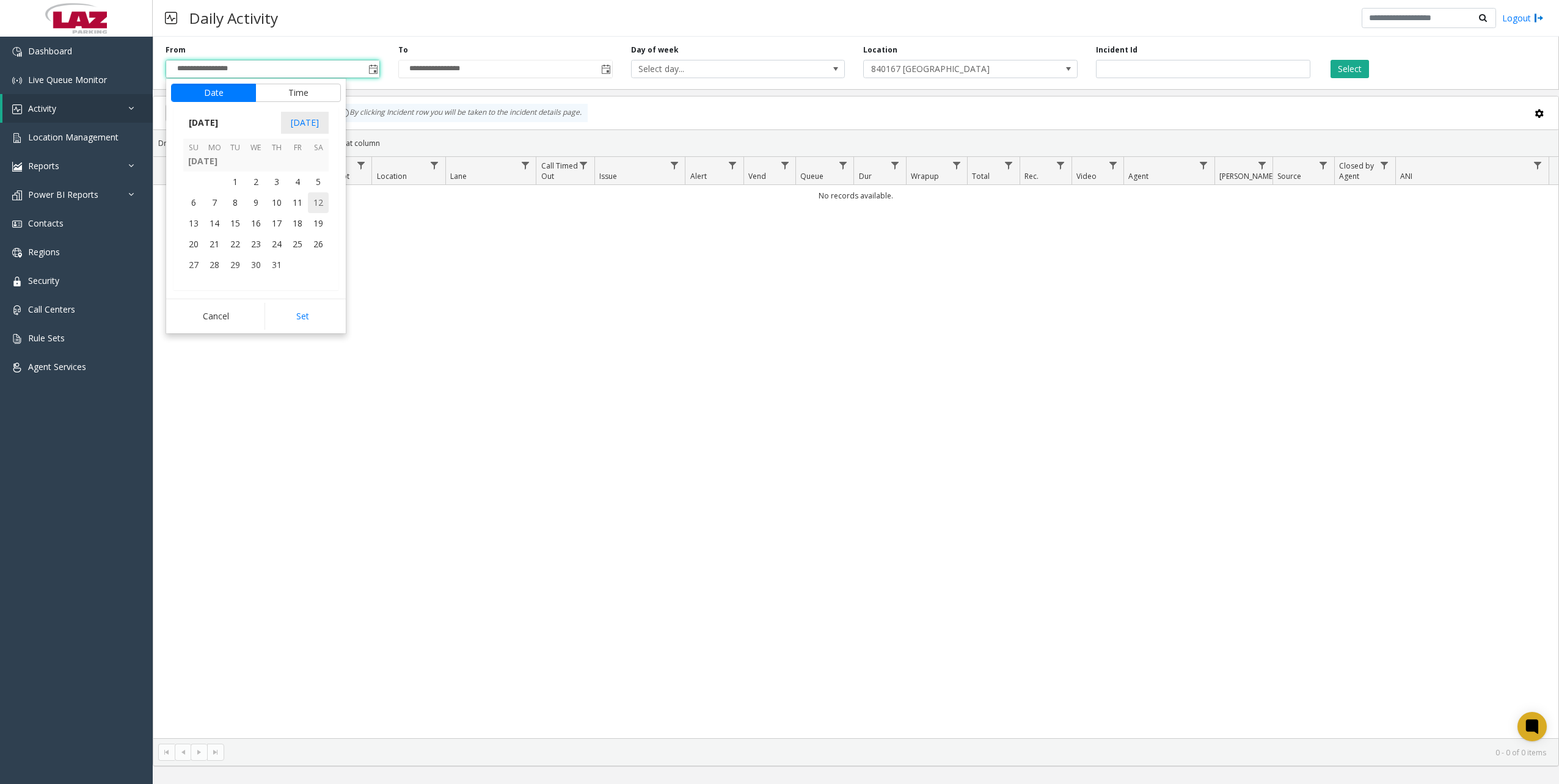
click at [235, 184] on span "1" at bounding box center [235, 181] width 21 height 21
click at [308, 319] on button "Set" at bounding box center [303, 316] width 77 height 27
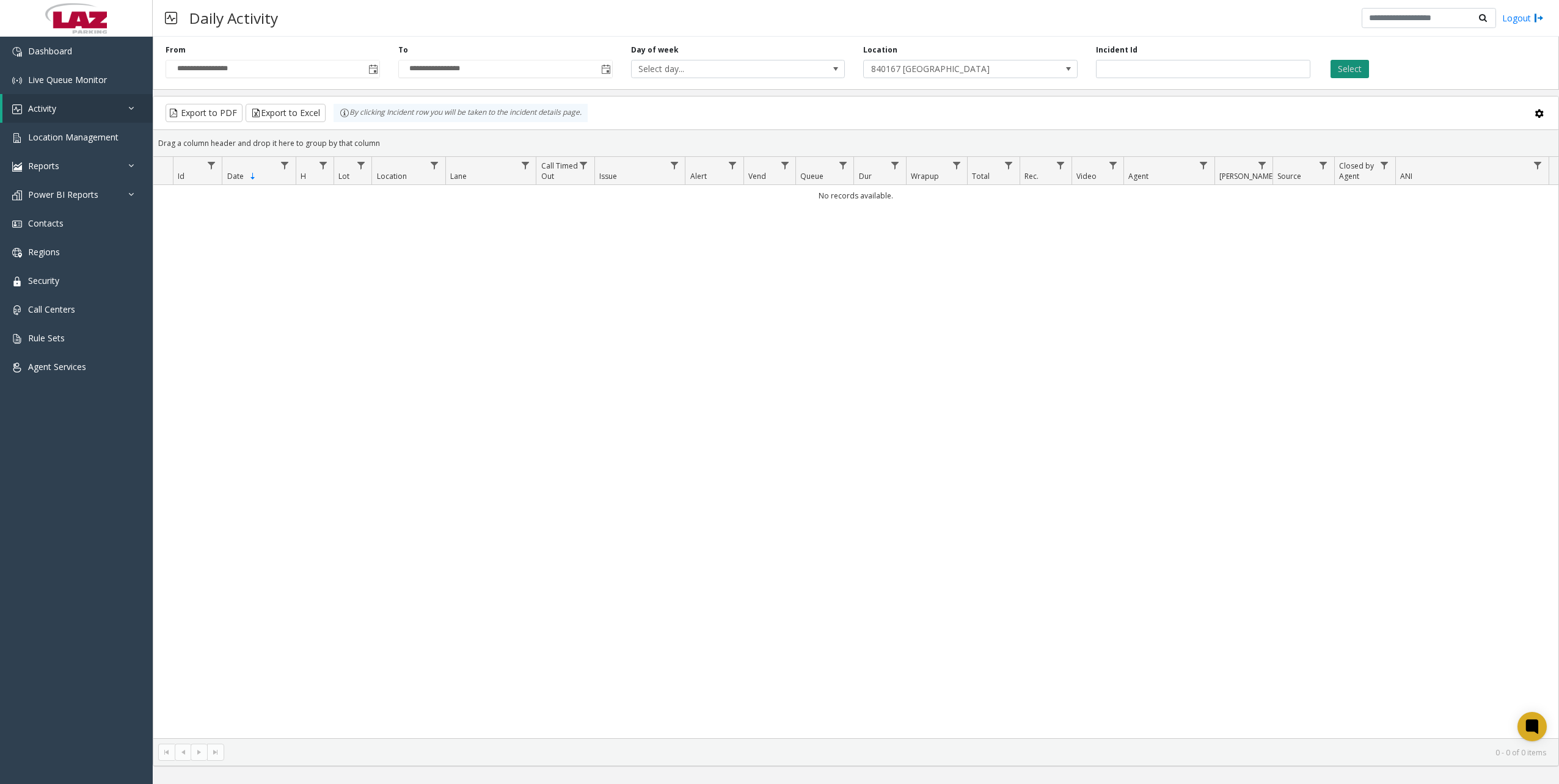
click at [1353, 66] on button "Select" at bounding box center [1349, 69] width 39 height 18
click at [373, 69] on span "Toggle popup" at bounding box center [373, 69] width 10 height 10
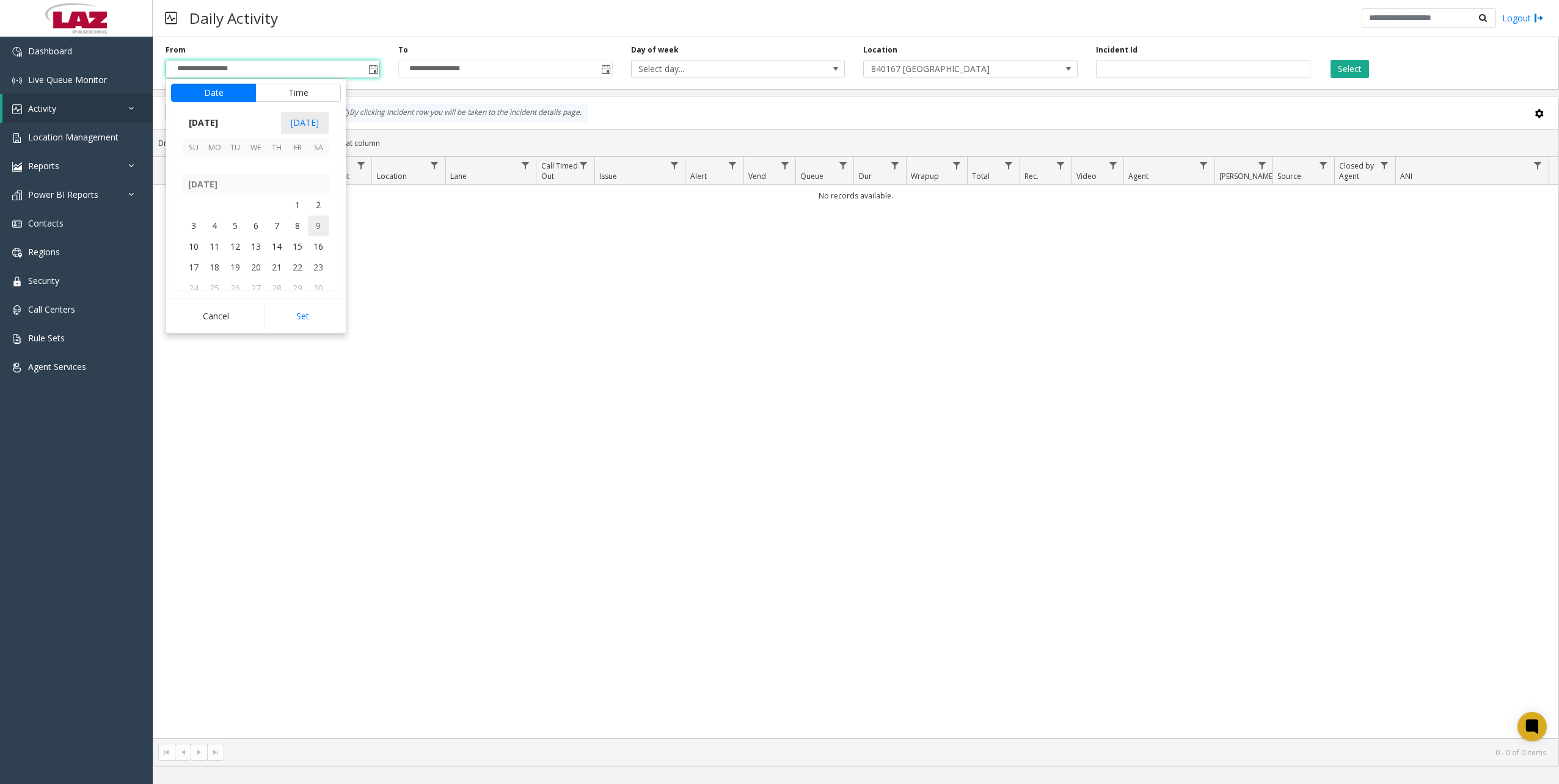
click at [295, 207] on span "1" at bounding box center [297, 205] width 21 height 21
click at [311, 317] on button "Set" at bounding box center [303, 316] width 77 height 27
type input "**********"
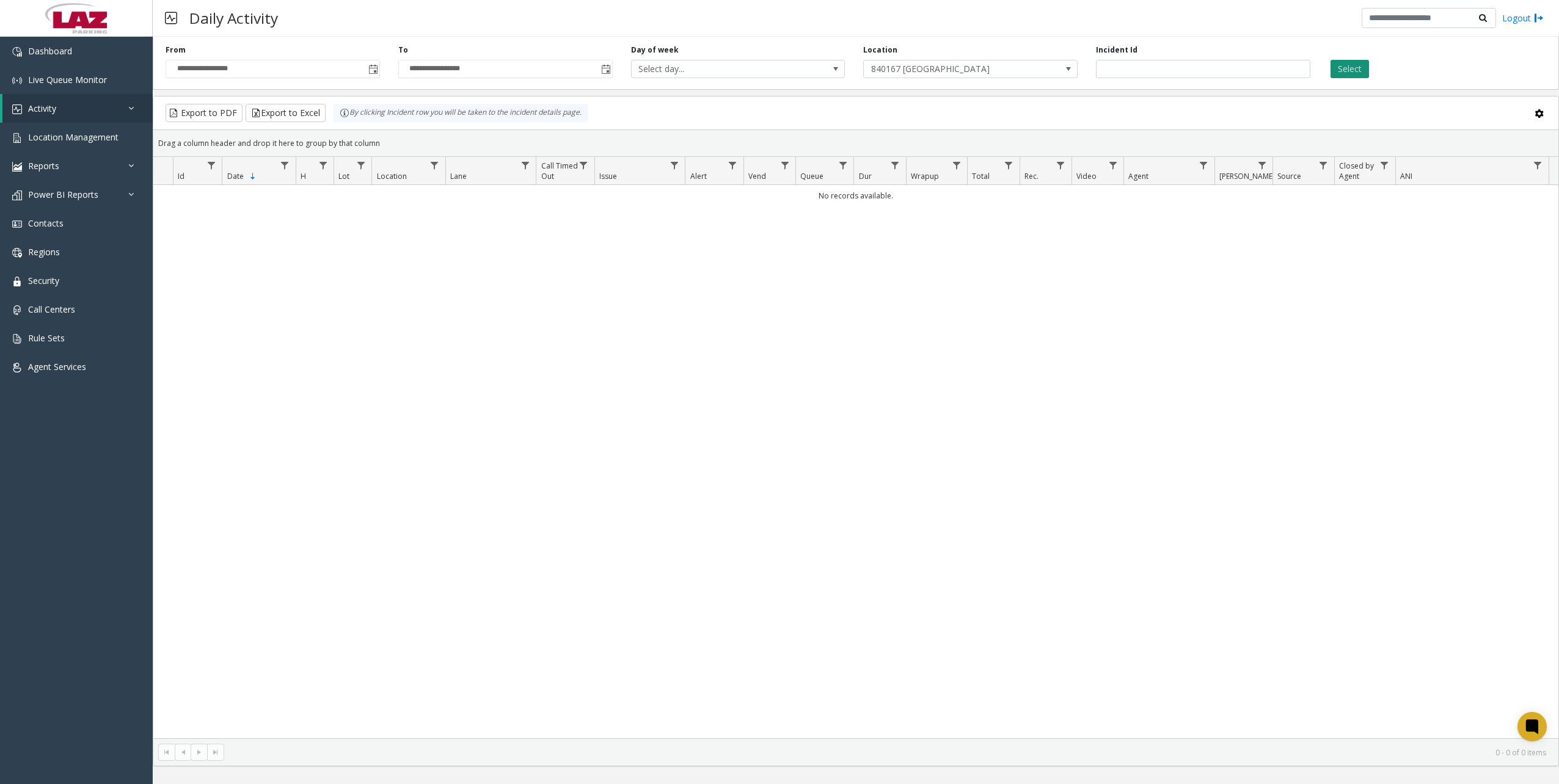
click at [1347, 75] on button "Select" at bounding box center [1349, 69] width 39 height 18
